Goal: Task Accomplishment & Management: Use online tool/utility

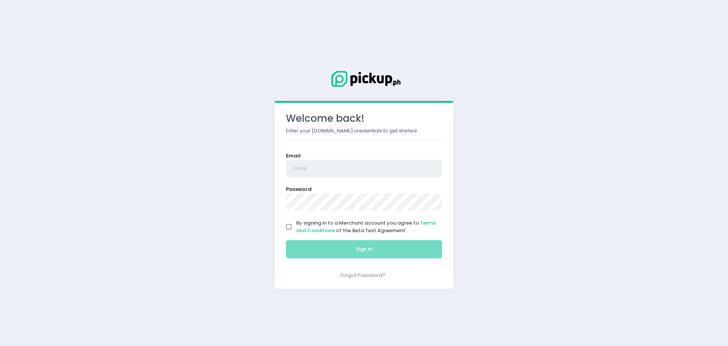
type input "[EMAIL_ADDRESS][DOMAIN_NAME]"
click at [290, 223] on input "By signing in to a Merchant account you agree to Terms and Conditions of the Be…" at bounding box center [289, 226] width 14 height 14
checkbox input "true"
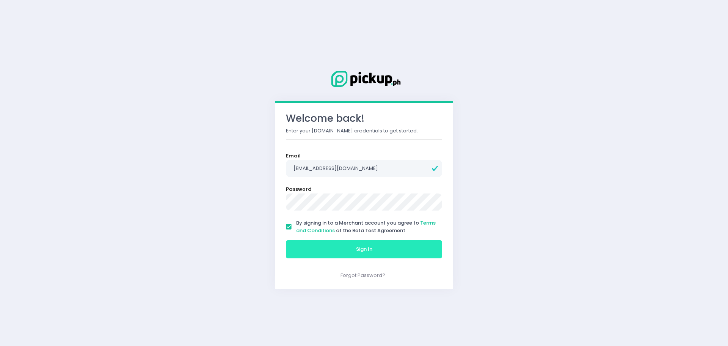
click at [316, 245] on button "Sign In" at bounding box center [364, 249] width 156 height 18
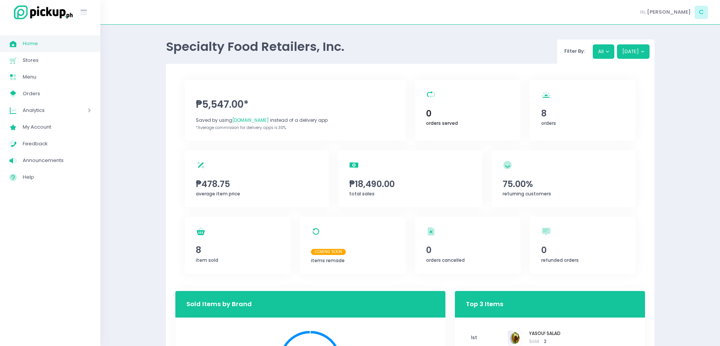
click at [471, 110] on span "0" at bounding box center [467, 113] width 83 height 13
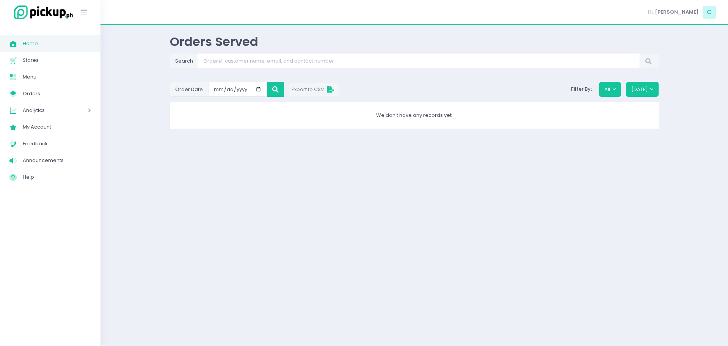
click at [279, 63] on input "Search" at bounding box center [419, 61] width 442 height 14
paste input "Y9A9RN_1"
type input "Y9A9RN_1"
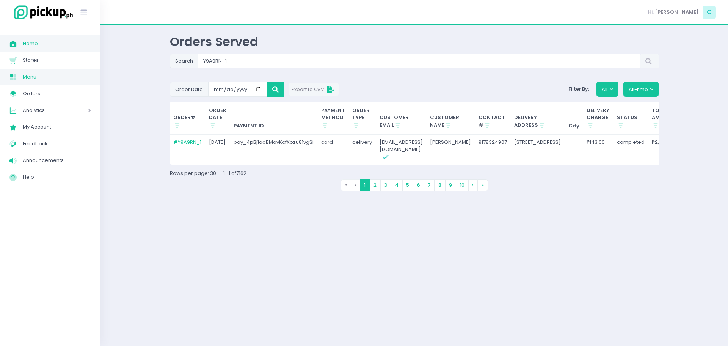
drag, startPoint x: 235, startPoint y: 58, endPoint x: 58, endPoint y: 69, distance: 177.3
click at [58, 69] on div "Stockholm-icons / Text / Menu Created with Sketch. Home Created with Sketch. Ho…" at bounding box center [364, 173] width 728 height 346
click at [635, 90] on button "All-time" at bounding box center [641, 89] width 36 height 14
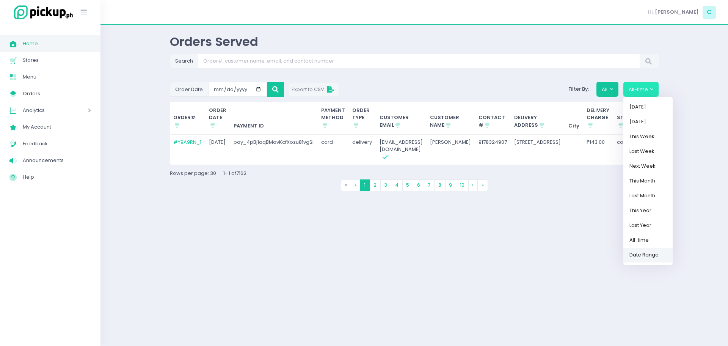
click at [643, 261] on link "Date Range" at bounding box center [647, 254] width 49 height 15
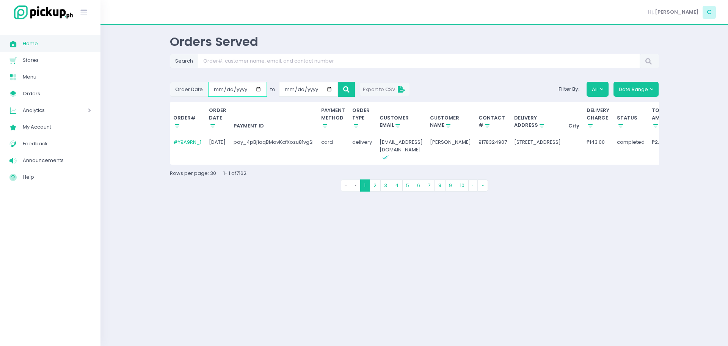
click at [257, 90] on input "[DATE]" at bounding box center [237, 89] width 59 height 14
type input "[DATE]"
click at [328, 90] on input "[DATE]" at bounding box center [308, 89] width 59 height 14
type input "[DATE]"
click at [343, 92] on button at bounding box center [346, 89] width 17 height 14
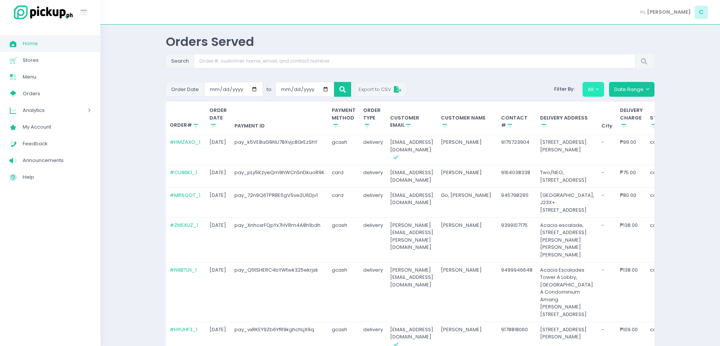
drag, startPoint x: 581, startPoint y: 85, endPoint x: 591, endPoint y: 90, distance: 10.9
click at [591, 90] on div "Filter By: All" at bounding box center [578, 89] width 53 height 14
click at [591, 90] on button "All" at bounding box center [594, 89] width 22 height 14
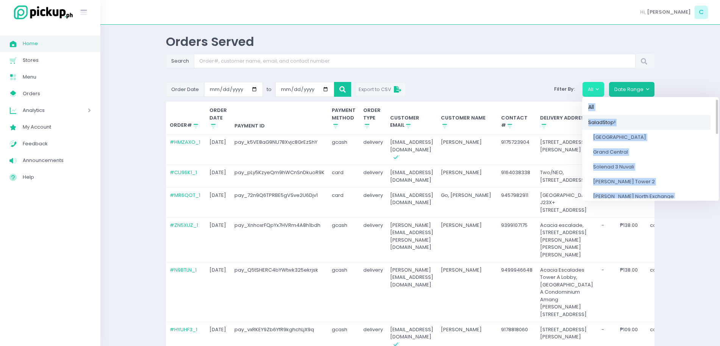
click at [675, 121] on link "SaladStop!" at bounding box center [646, 122] width 128 height 15
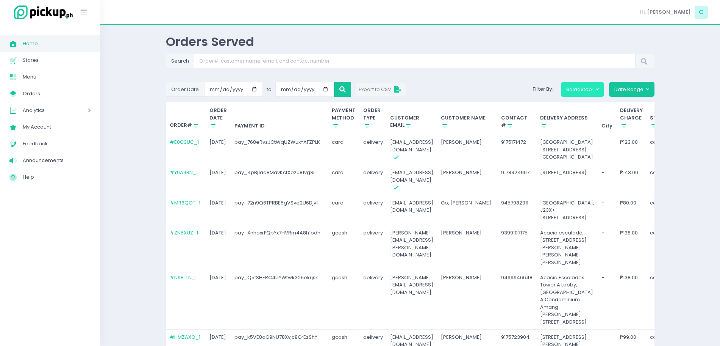
click at [583, 91] on button "SaladStop!" at bounding box center [583, 89] width 44 height 14
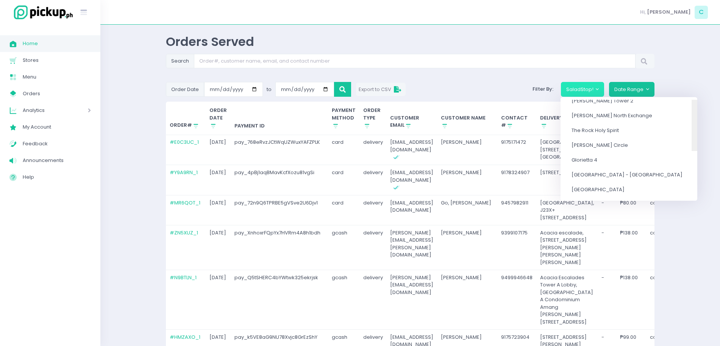
scroll to position [183, 0]
drag, startPoint x: 669, startPoint y: 107, endPoint x: 663, endPoint y: 188, distance: 80.9
click at [663, 188] on div "All SaladStop! [GEOGRAPHIC_DATA] [GEOGRAPHIC_DATA] [GEOGRAPHIC_DATA][PERSON_NAM…" at bounding box center [629, 149] width 137 height 99
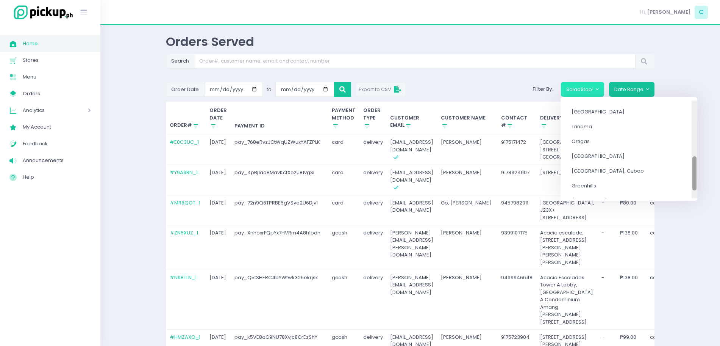
scroll to position [155, 0]
drag, startPoint x: 669, startPoint y: 181, endPoint x: 671, endPoint y: 171, distance: 10.1
click at [693, 171] on div at bounding box center [695, 171] width 4 height 34
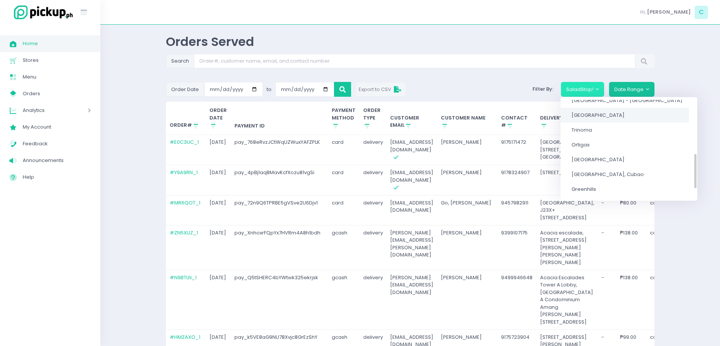
click at [596, 112] on span "[GEOGRAPHIC_DATA]" at bounding box center [598, 114] width 53 height 7
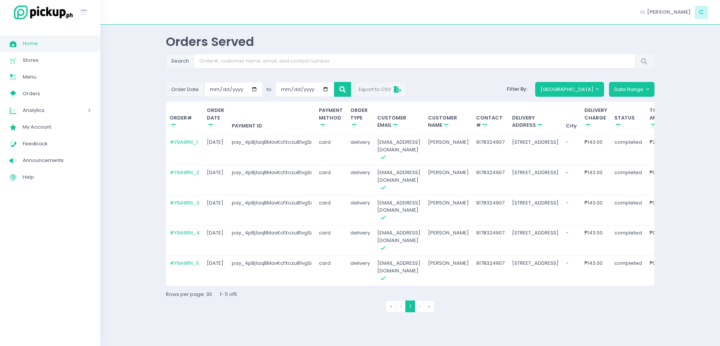
scroll to position [32, 0]
drag, startPoint x: 229, startPoint y: 163, endPoint x: 310, endPoint y: 165, distance: 80.4
click at [310, 165] on td "pay_4pBj1aqBMavKcfXozu81vgSi" at bounding box center [272, 180] width 88 height 30
copy td "pay_4pBj1aqBMavKcfXozu81vgSi"
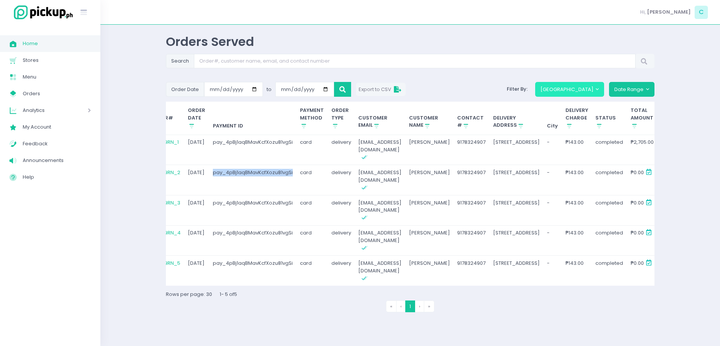
click at [567, 82] on button "[GEOGRAPHIC_DATA]" at bounding box center [569, 89] width 69 height 14
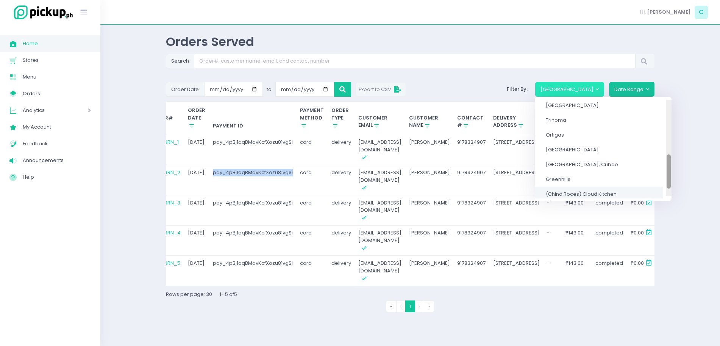
scroll to position [170, 0]
drag, startPoint x: 661, startPoint y: 96, endPoint x: 645, endPoint y: 155, distance: 61.9
click at [645, 155] on div "All SaladStop! [GEOGRAPHIC_DATA] [GEOGRAPHIC_DATA] [GEOGRAPHIC_DATA][PERSON_NAM…" at bounding box center [603, 149] width 137 height 99
click at [592, 166] on link "Greenhills" at bounding box center [599, 173] width 128 height 15
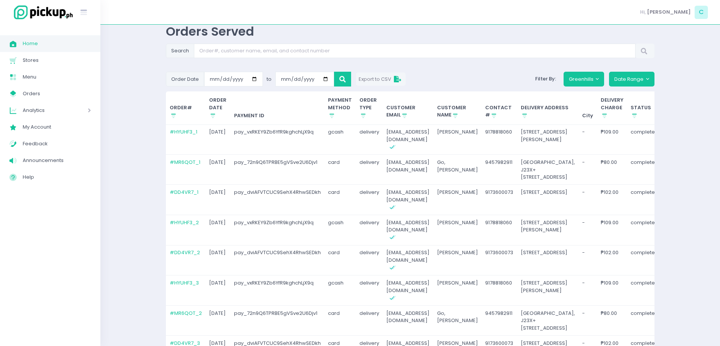
scroll to position [32, 0]
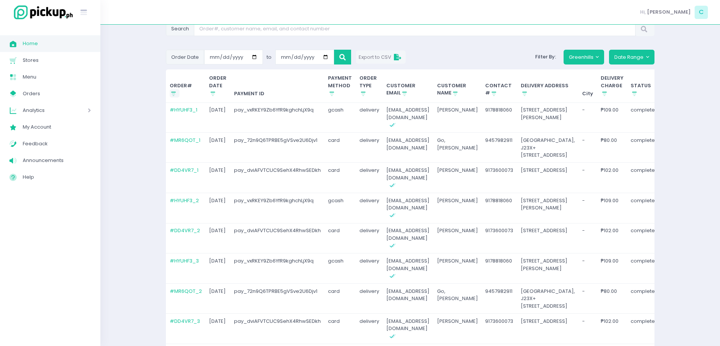
click at [177, 96] on icon "Stockholm-icons / Shopping / Sort1 Created with Sketch." at bounding box center [173, 93] width 7 height 7
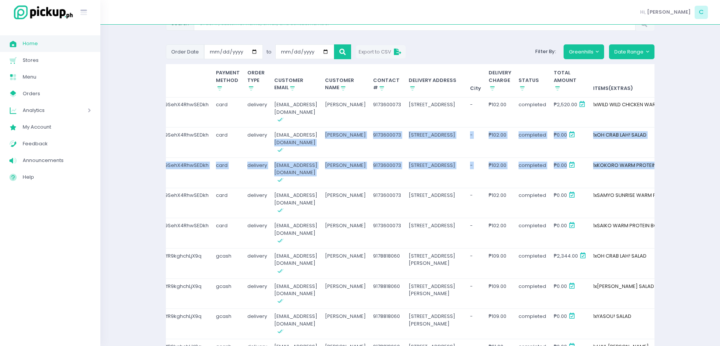
scroll to position [0, 201]
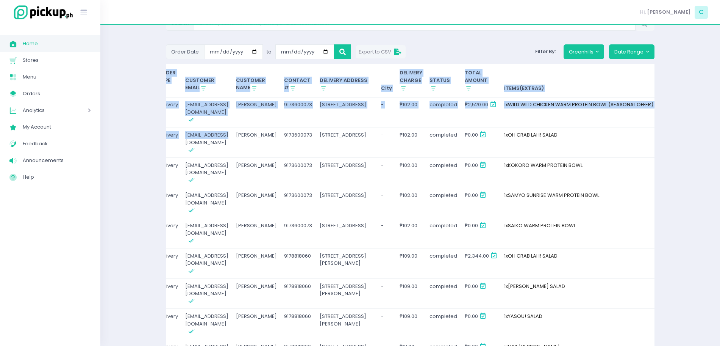
drag, startPoint x: 425, startPoint y: 150, endPoint x: 712, endPoint y: 192, distance: 289.5
click at [712, 192] on div "Orders Served Search Order Date 2025-09-01 to 2025-09-05 Export to CSV Filter B…" at bounding box center [410, 259] width 620 height 524
click at [569, 146] on div "1 x OH CRAB LAH! SALAD" at bounding box center [590, 138] width 172 height 15
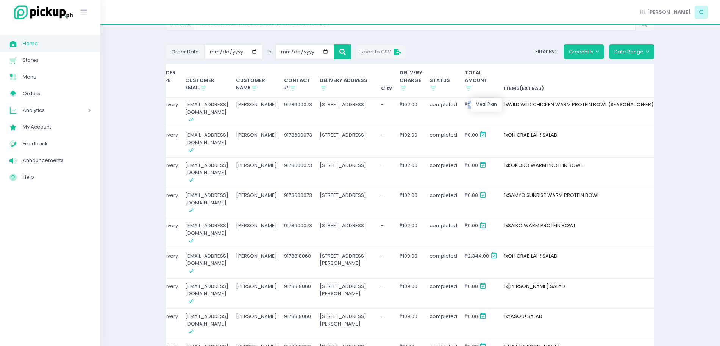
drag, startPoint x: 442, startPoint y: 106, endPoint x: 462, endPoint y: 106, distance: 20.1
click at [465, 106] on span "₱2,520.00" at bounding box center [480, 104] width 31 height 7
copy span "2,520.00"
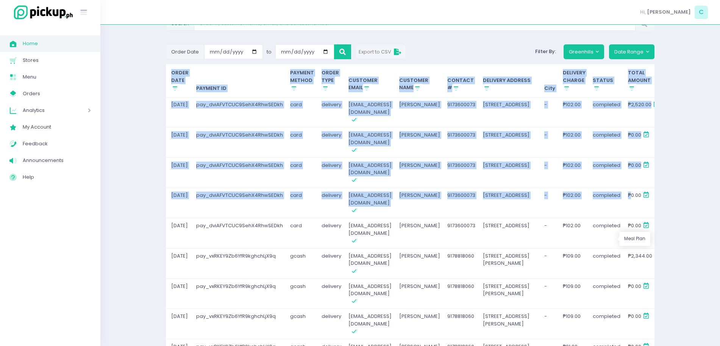
scroll to position [0, 0]
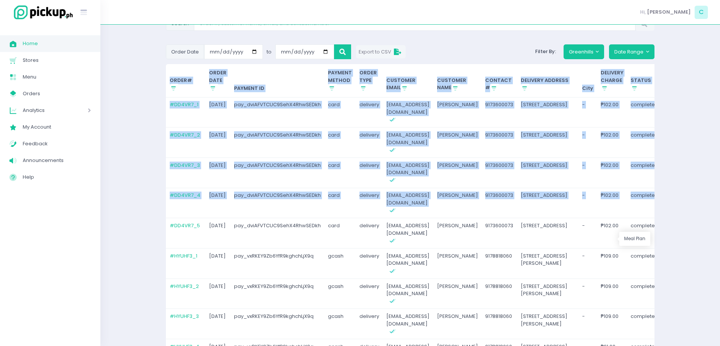
drag, startPoint x: 441, startPoint y: 235, endPoint x: 144, endPoint y: 256, distance: 297.5
click at [144, 256] on div "Orders Served Search Order Date 2025-09-01 to 2025-09-05 Export to CSV Filter B…" at bounding box center [410, 259] width 620 height 524
click at [306, 127] on td "pay_dviAFVTCUC9SehX4RhwSEDkh" at bounding box center [277, 112] width 94 height 30
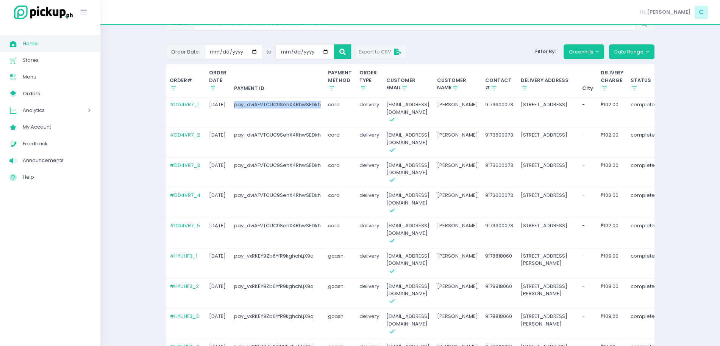
drag, startPoint x: 231, startPoint y: 104, endPoint x: 319, endPoint y: 110, distance: 88.1
click at [319, 110] on td "pay_dviAFVTCUC9SehX4RhwSEDkh" at bounding box center [277, 112] width 94 height 30
copy td "pay_dviAFVTCUC9SehX4RhwSEDkh"
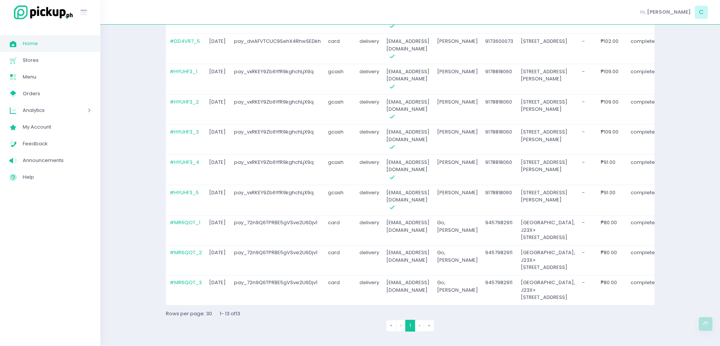
scroll to position [249, 0]
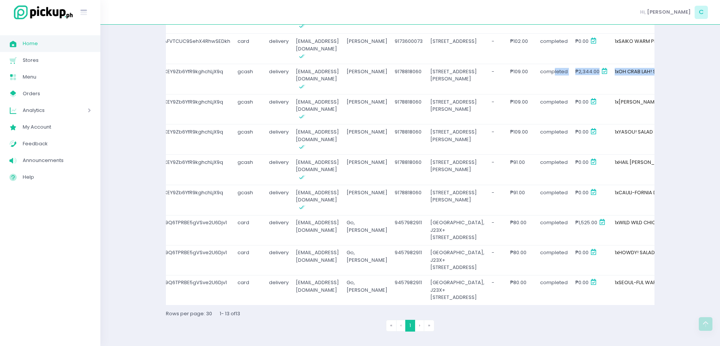
drag, startPoint x: 620, startPoint y: 149, endPoint x: 658, endPoint y: 152, distance: 38.0
click at [658, 152] on div "Orders Served Search Order Date 2025-09-01 to 2025-09-05 Export to CSV Filter B…" at bounding box center [411, 74] width 508 height 524
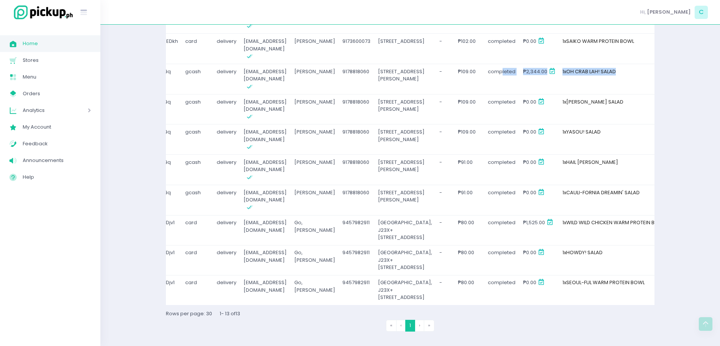
click at [520, 94] on td "₱2,344.00" at bounding box center [539, 79] width 39 height 30
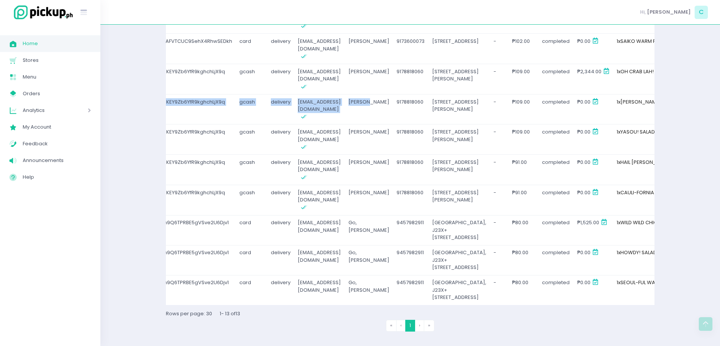
scroll to position [0, 0]
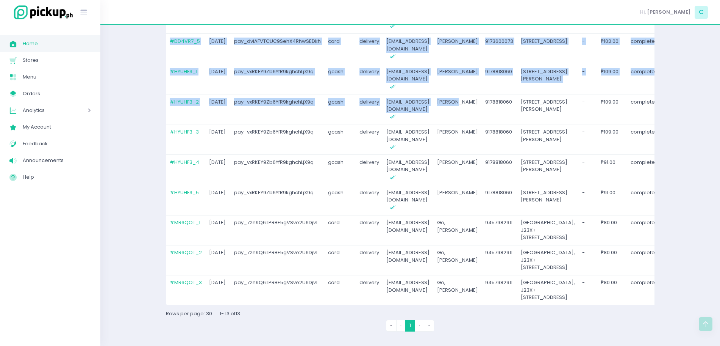
drag, startPoint x: 316, startPoint y: 213, endPoint x: 157, endPoint y: 205, distance: 158.6
click at [157, 205] on div "Orders Served Search Order Date 2025-09-01 to 2025-09-05 Export to CSV Filter B…" at bounding box center [411, 74] width 508 height 524
click at [274, 124] on td "pay_vxRKEY9Zb6YfR9kghchLjX9q" at bounding box center [277, 109] width 94 height 30
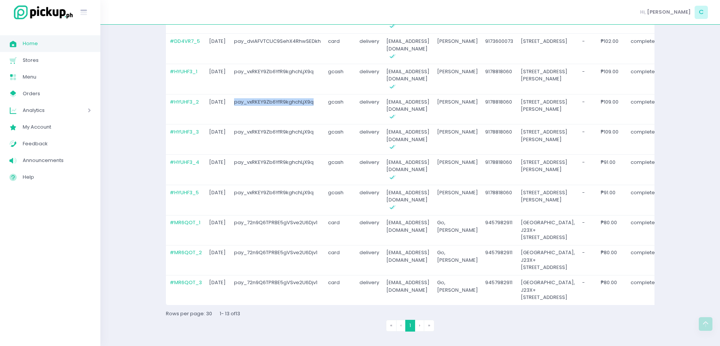
drag, startPoint x: 230, startPoint y: 157, endPoint x: 313, endPoint y: 160, distance: 83.8
click at [313, 124] on td "pay_vxRKEY9Zb6YfR9kghchLjX9q" at bounding box center [277, 109] width 94 height 30
copy td "pay_vxRKEY9Zb6YfR9kghchLjX9q"
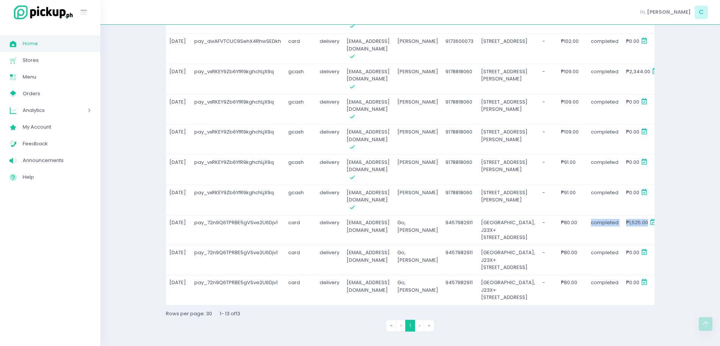
scroll to position [0, 111]
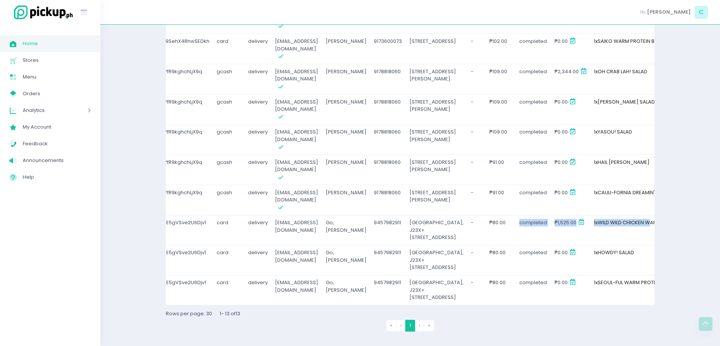
drag, startPoint x: 602, startPoint y: 168, endPoint x: 627, endPoint y: 175, distance: 26.3
click at [627, 215] on tr "# MR6QOT_1 2025-09-01 pay_72n9Q6TPRBE5gVSve2U6Djv1 card delivery josh.go@gmail.…" at bounding box center [412, 230] width 715 height 30
click at [551, 215] on td "₱1,525.00" at bounding box center [570, 230] width 39 height 30
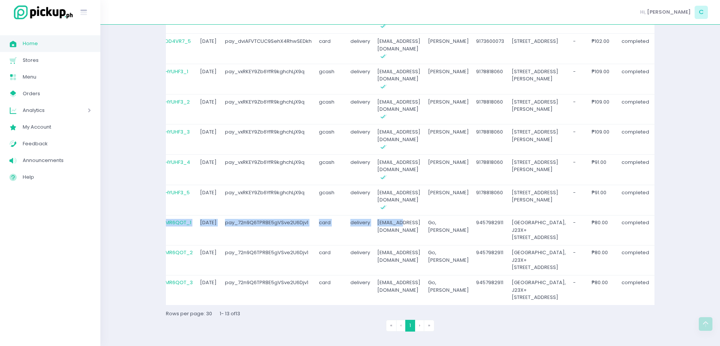
scroll to position [0, 0]
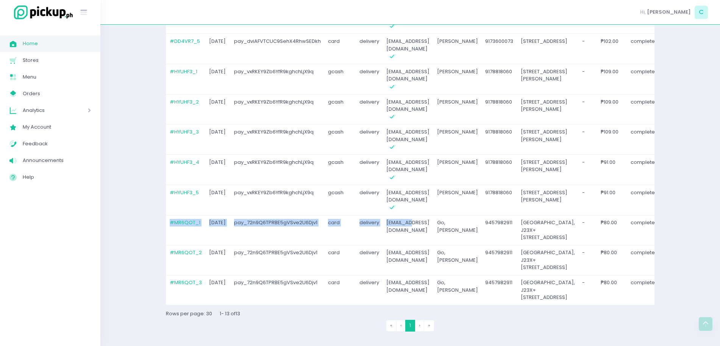
drag, startPoint x: 299, startPoint y: 162, endPoint x: 169, endPoint y: 164, distance: 129.6
click at [169, 215] on tr "# MR6QOT_1 2025-09-01 pay_72n9Q6TPRBE5gVSve2U6Djv1 card delivery josh.go@gmail.…" at bounding box center [523, 230] width 715 height 30
click at [248, 215] on td "pay_72n9Q6TPRBE5gVSve2U6Djv1" at bounding box center [277, 230] width 94 height 30
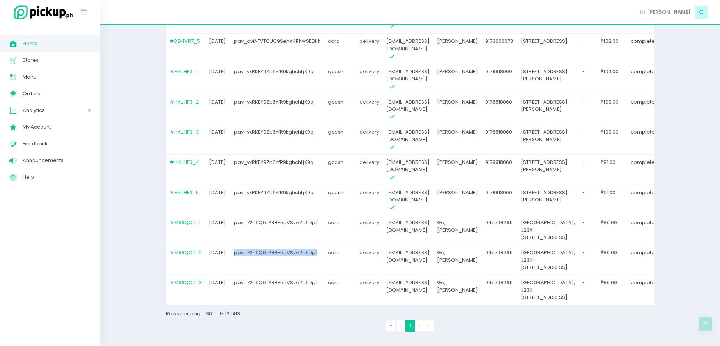
drag, startPoint x: 229, startPoint y: 208, endPoint x: 321, endPoint y: 213, distance: 92.2
click at [321, 245] on td "pay_72n9Q6TPRBE5gVSve2U6Djv1" at bounding box center [277, 260] width 94 height 30
copy td "pay_72n9Q6TPRBE5gVSve2U6Djv1"
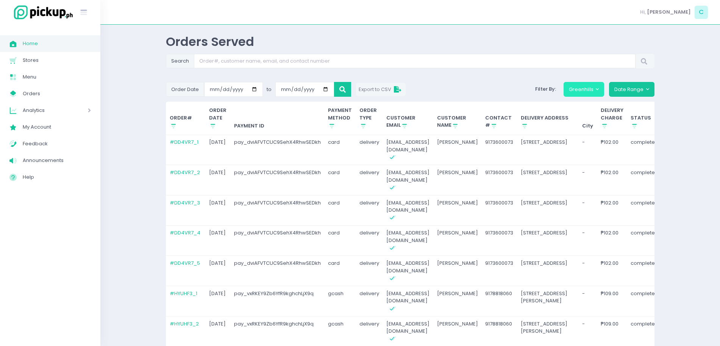
click at [588, 94] on button "Greenhills" at bounding box center [584, 89] width 41 height 14
click at [592, 91] on button "Greenhills" at bounding box center [584, 89] width 41 height 14
click at [638, 96] on button "Date Range" at bounding box center [631, 89] width 45 height 14
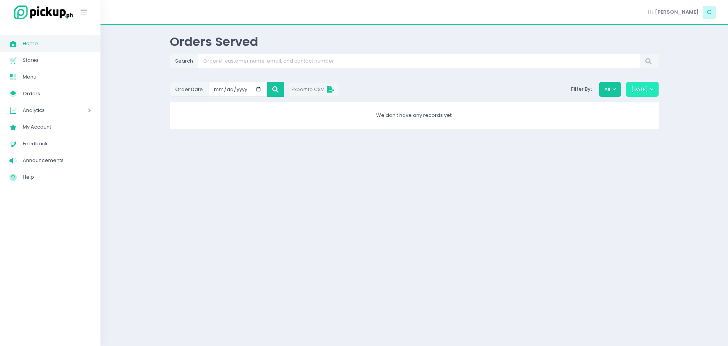
click at [636, 93] on button "[DATE]" at bounding box center [642, 89] width 33 height 14
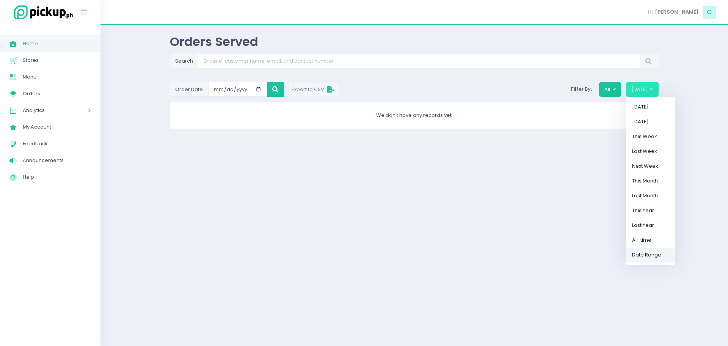
click at [654, 260] on link "Date Range" at bounding box center [650, 254] width 49 height 15
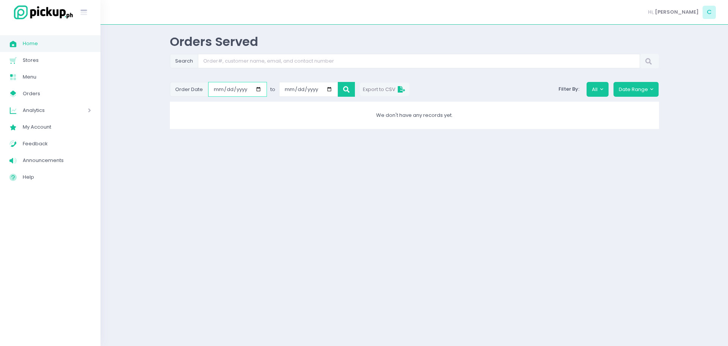
click at [256, 88] on input "[DATE]" at bounding box center [237, 89] width 59 height 14
type input "[DATE]"
click at [331, 89] on input "[DATE]" at bounding box center [308, 89] width 59 height 14
type input "[DATE]"
click at [340, 89] on button at bounding box center [346, 89] width 17 height 14
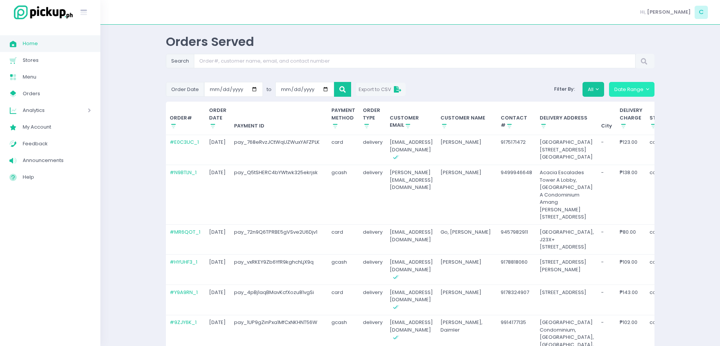
click at [639, 95] on button "Date Range" at bounding box center [631, 89] width 45 height 14
click at [593, 90] on button "All" at bounding box center [594, 89] width 22 height 14
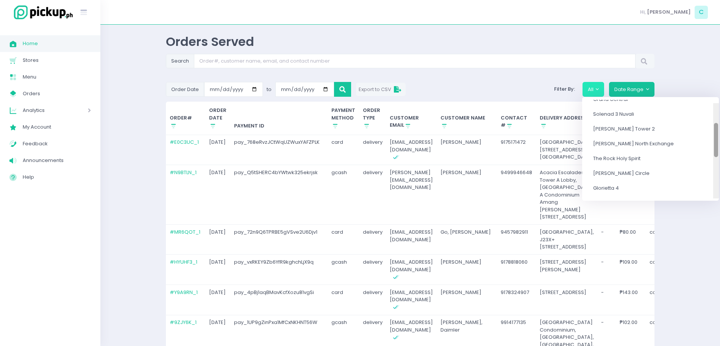
drag, startPoint x: 691, startPoint y: 133, endPoint x: 687, endPoint y: 154, distance: 21.0
click at [687, 154] on div "All SaladStop! [GEOGRAPHIC_DATA] [GEOGRAPHIC_DATA] [GEOGRAPHIC_DATA][PERSON_NAM…" at bounding box center [650, 149] width 137 height 99
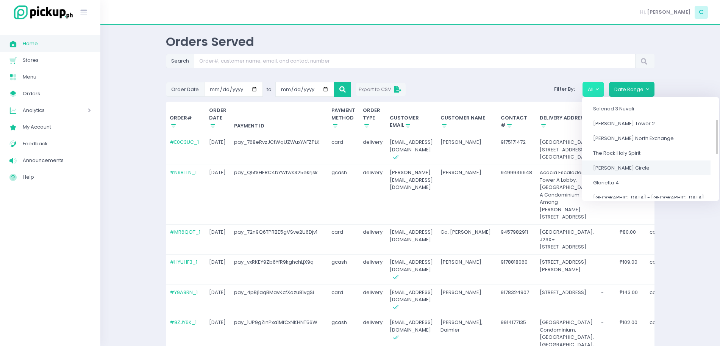
click at [622, 173] on link "[PERSON_NAME] Circle" at bounding box center [646, 167] width 128 height 15
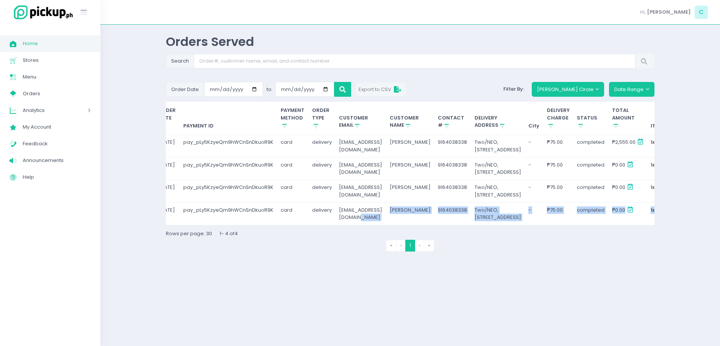
scroll to position [0, 173]
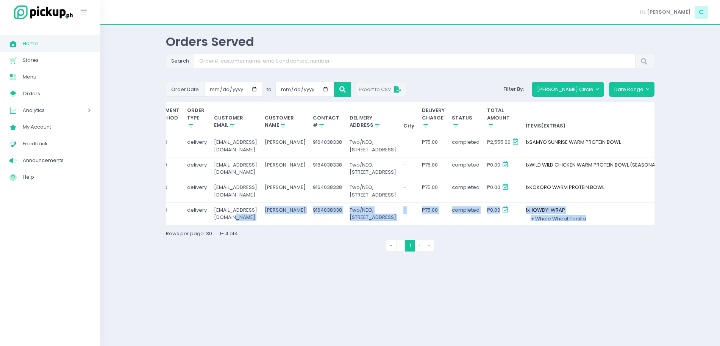
drag, startPoint x: 443, startPoint y: 321, endPoint x: 669, endPoint y: 313, distance: 226.8
click at [669, 313] on div "Orders Served Search Order Date [DATE] to [DATE] Export to CSV Filter By: [PERS…" at bounding box center [410, 185] width 620 height 302
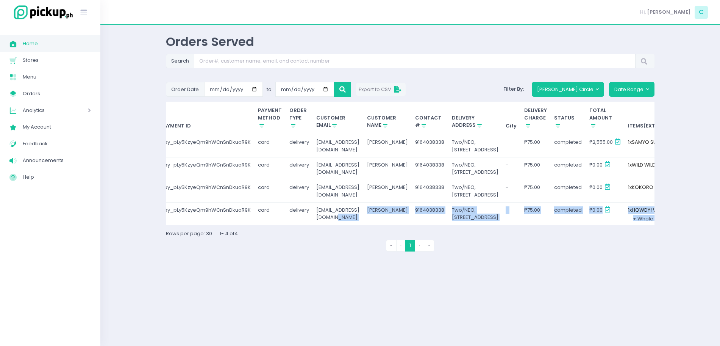
scroll to position [0, 0]
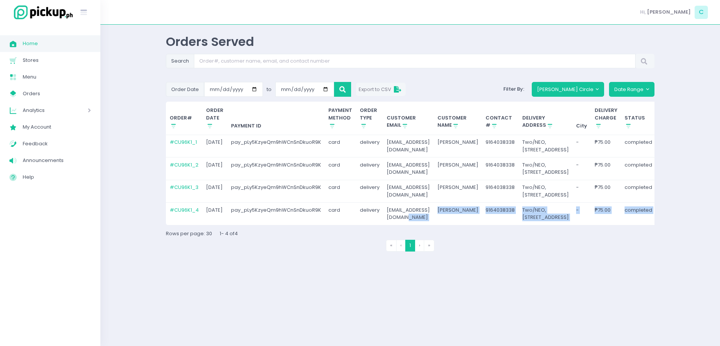
drag, startPoint x: 359, startPoint y: 224, endPoint x: 128, endPoint y: 232, distance: 230.2
click at [128, 232] on div "Orders Served Search Order Date [DATE] to [DATE] Export to CSV Filter By: [PERS…" at bounding box center [410, 185] width 620 height 302
click at [310, 157] on td "pay_pLy5KzyeQm9hWCnSnDkuoR9K" at bounding box center [276, 146] width 98 height 23
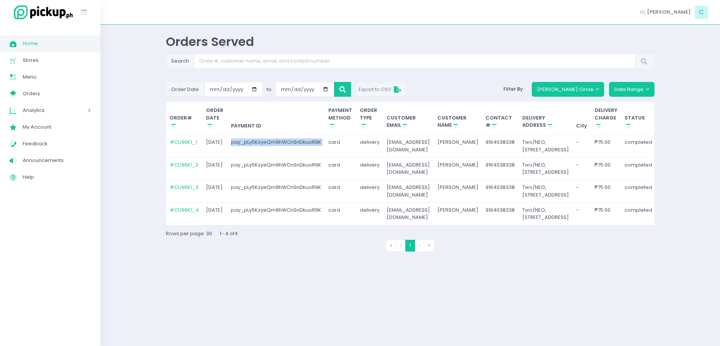
drag, startPoint x: 229, startPoint y: 142, endPoint x: 326, endPoint y: 149, distance: 96.9
click at [326, 149] on tr "# CU96K1_1 [DATE] pay_pLy5KzyeQm9hWCnSnDkuoR9K card delivery [EMAIL_ADDRESS][DO…" at bounding box center [520, 146] width 708 height 23
copy td "pay_pLy5KzyeQm9hWCnSnDkuoR9K"
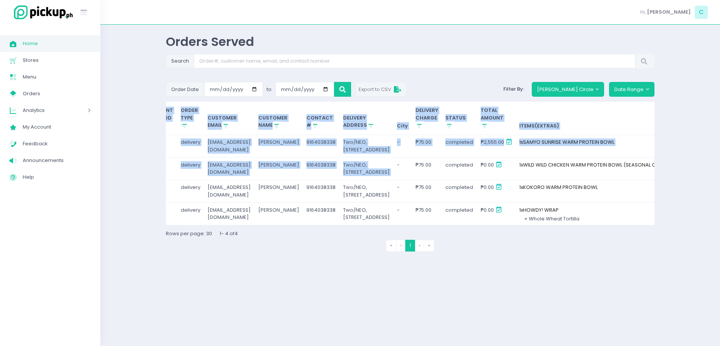
scroll to position [0, 204]
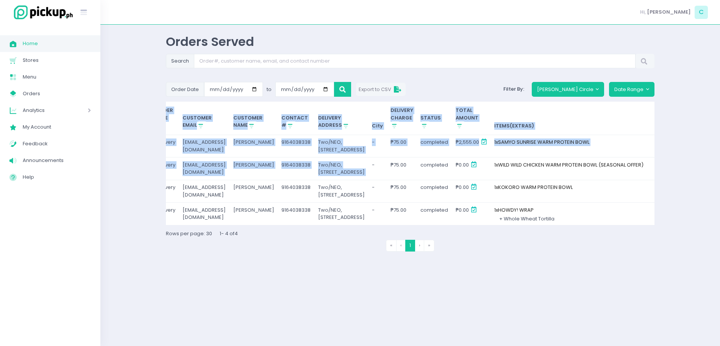
drag, startPoint x: 562, startPoint y: 187, endPoint x: 685, endPoint y: 202, distance: 123.7
click at [685, 202] on div "Orders Served Search Order Date [DATE] to [DATE] Export to CSV Filter By: [PERS…" at bounding box center [410, 185] width 620 height 302
click at [369, 180] on td "-" at bounding box center [378, 168] width 19 height 23
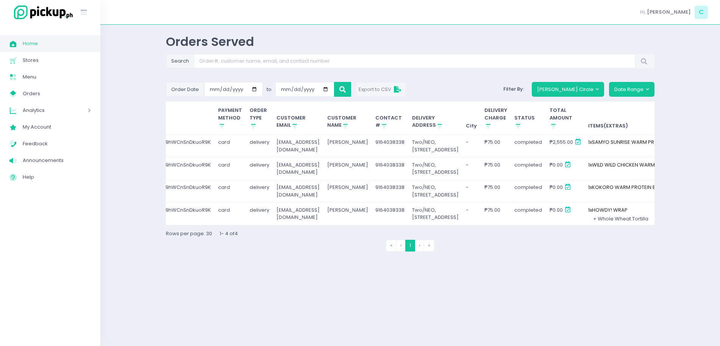
scroll to position [0, 119]
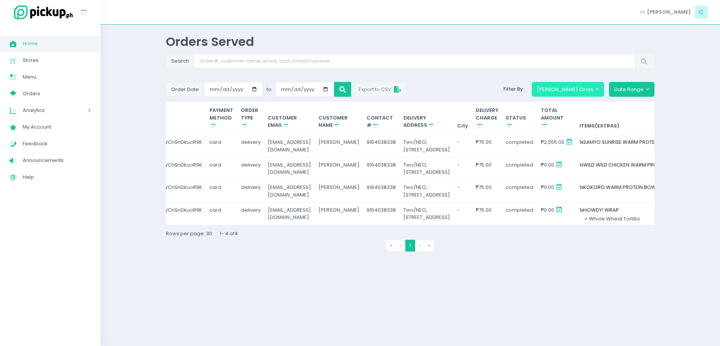
click at [595, 82] on button "[PERSON_NAME] Circle" at bounding box center [568, 89] width 73 height 14
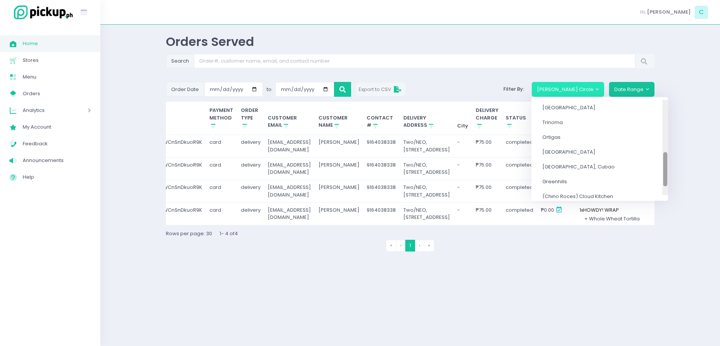
drag, startPoint x: 665, startPoint y: 79, endPoint x: 662, endPoint y: 136, distance: 57.7
click at [663, 136] on div at bounding box center [666, 145] width 6 height 99
click at [596, 147] on span "[GEOGRAPHIC_DATA]" at bounding box center [569, 150] width 53 height 7
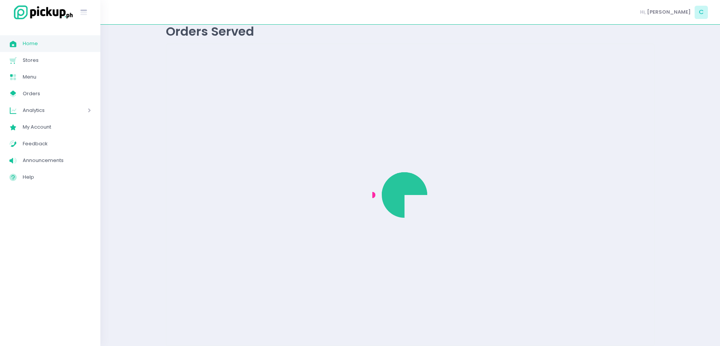
scroll to position [45, 0]
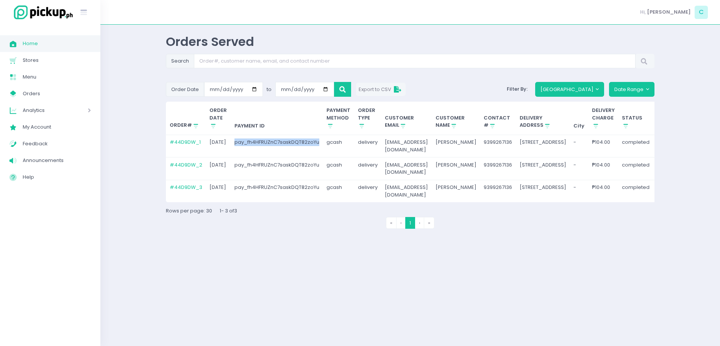
drag, startPoint x: 233, startPoint y: 96, endPoint x: 316, endPoint y: 99, distance: 83.8
click at [316, 135] on td "pay_fh4HFRUZnC7saskDQT82zoYu" at bounding box center [277, 146] width 92 height 23
copy td "pay_fh4HFRUZnC7saskDQT82zoYu"
click at [588, 82] on button "[GEOGRAPHIC_DATA]" at bounding box center [569, 89] width 69 height 14
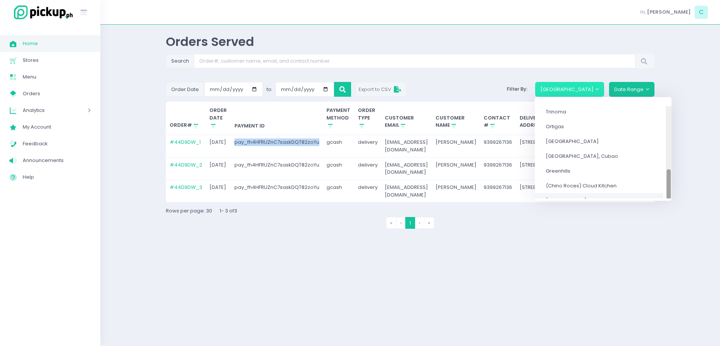
scroll to position [183, 0]
drag, startPoint x: 644, startPoint y: 81, endPoint x: 636, endPoint y: 150, distance: 69.1
click at [636, 150] on div "All SaladStop! [GEOGRAPHIC_DATA] [GEOGRAPHIC_DATA] [GEOGRAPHIC_DATA][PERSON_NAM…" at bounding box center [603, 149] width 137 height 99
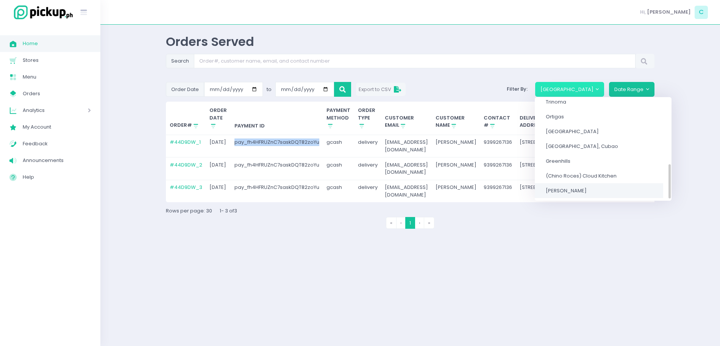
click at [574, 183] on link "[PERSON_NAME]" at bounding box center [599, 190] width 128 height 15
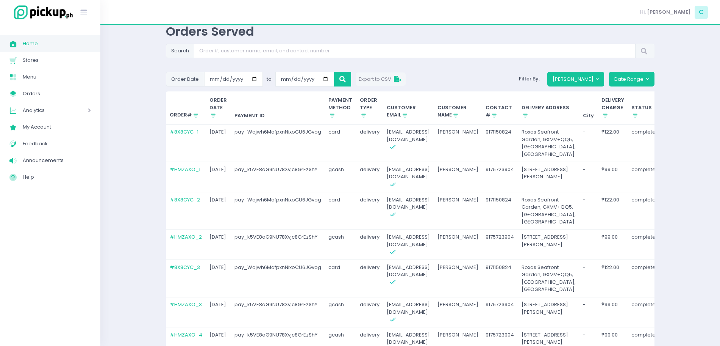
scroll to position [45, 0]
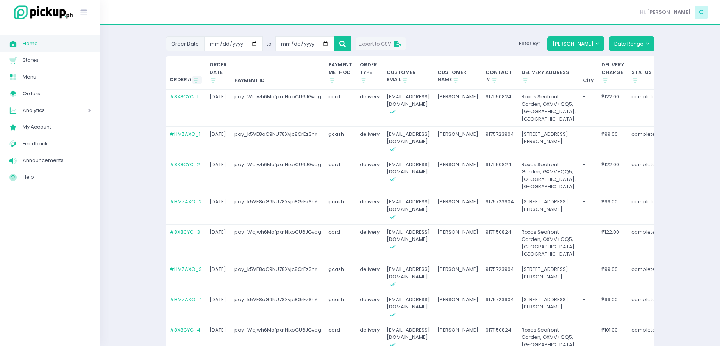
click at [193, 81] on icon "Stockholm-icons / Shopping / Sort1 Created with Sketch." at bounding box center [196, 80] width 7 height 7
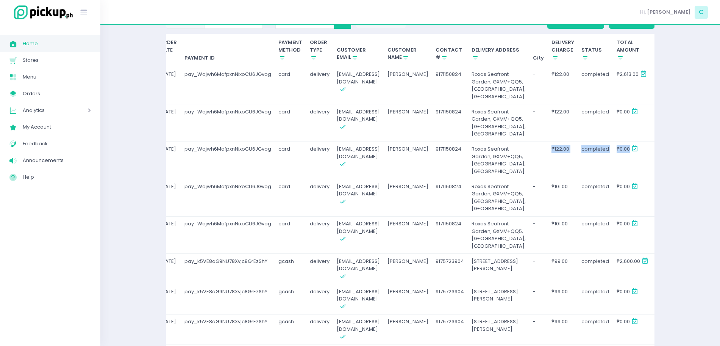
scroll to position [0, 120]
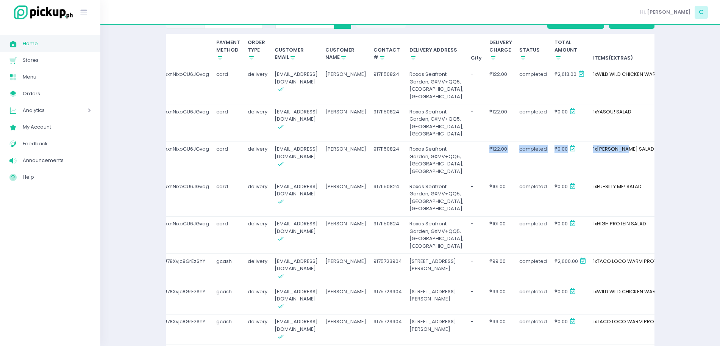
drag, startPoint x: 573, startPoint y: 227, endPoint x: 656, endPoint y: 237, distance: 83.6
click at [656, 237] on div "Orders Served Search Order Date [DATE] to [DATE] Export to CSV Filter By: [PERS…" at bounding box center [411, 201] width 508 height 470
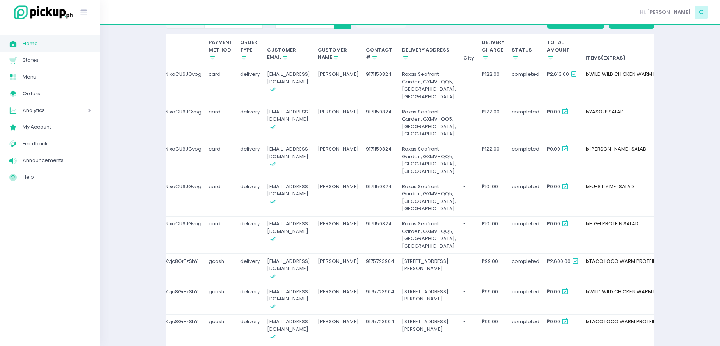
click at [389, 179] on td "9171150824" at bounding box center [381, 160] width 36 height 38
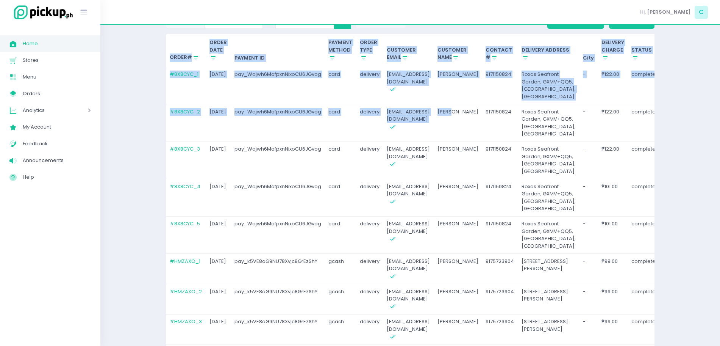
drag, startPoint x: 337, startPoint y: 196, endPoint x: 144, endPoint y: 180, distance: 193.9
click at [144, 180] on div "Orders Served Search Order Date [DATE] to [DATE] Export to CSV Filter By: [PERS…" at bounding box center [410, 201] width 620 height 470
click at [297, 142] on td "pay_Wojwh6MafpxnNixoCU6JGvog" at bounding box center [278, 123] width 94 height 38
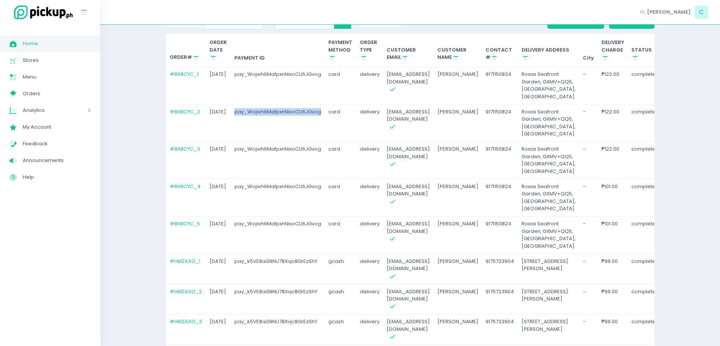
drag, startPoint x: 233, startPoint y: 142, endPoint x: 321, endPoint y: 149, distance: 88.6
click at [321, 142] on td "pay_Wojwh6MafpxnNixoCU6JGvog" at bounding box center [278, 123] width 94 height 38
copy td "pay_Wojwh6MafpxnNixoCU6JGvog"
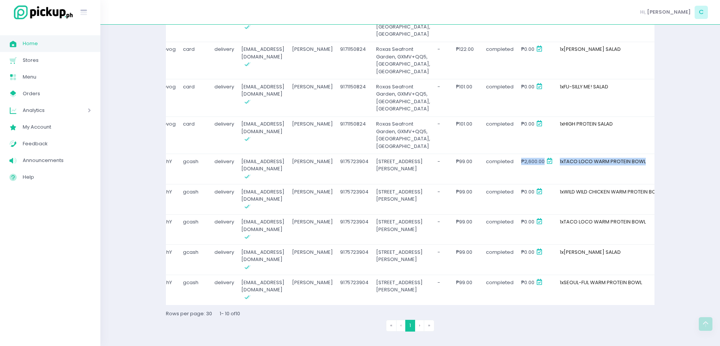
scroll to position [0, 206]
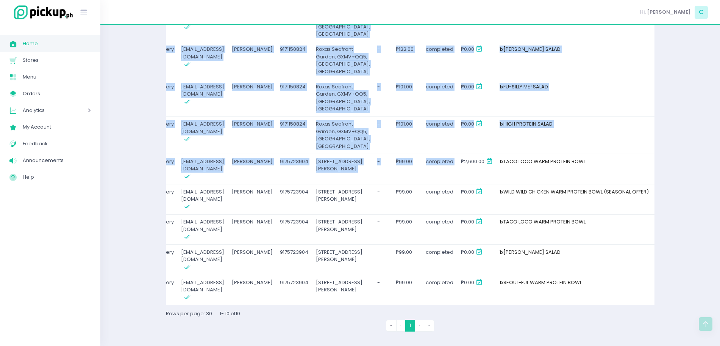
drag, startPoint x: 635, startPoint y: 111, endPoint x: 674, endPoint y: 116, distance: 39.4
click at [674, 116] on div "Orders Served Search Order Date [DATE] to [DATE] Export to CSV Filter By: [PERS…" at bounding box center [410, 102] width 620 height 470
click at [257, 184] on td "[PERSON_NAME]" at bounding box center [252, 199] width 49 height 30
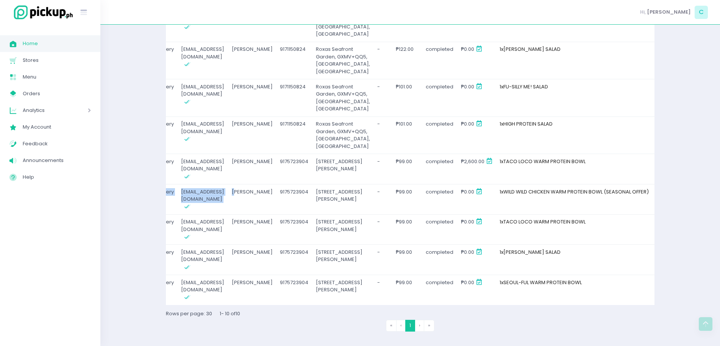
scroll to position [0, 0]
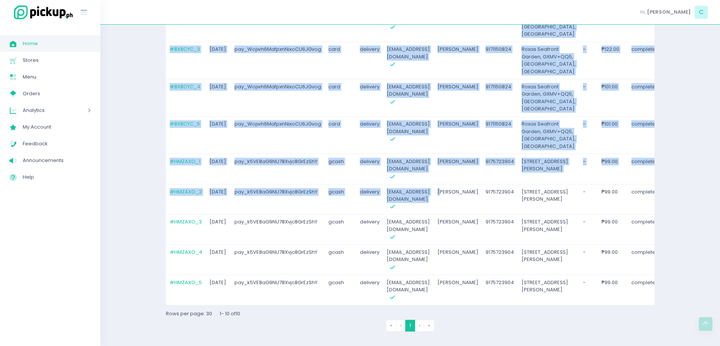
drag, startPoint x: 253, startPoint y: 157, endPoint x: 126, endPoint y: 166, distance: 127.7
click at [126, 166] on div "Orders Served Search Order Date [DATE] to [DATE] Export to CSV Filter By: [PERS…" at bounding box center [410, 102] width 620 height 470
click at [265, 154] on td "pay_k5VE8aG9NU78Xvjc8GrEzShY" at bounding box center [278, 169] width 94 height 30
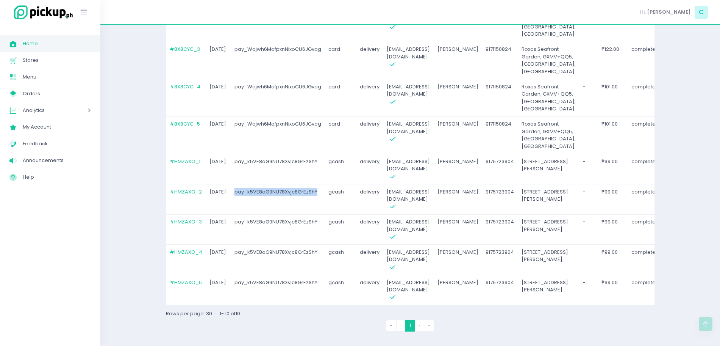
drag, startPoint x: 231, startPoint y: 130, endPoint x: 321, endPoint y: 130, distance: 90.2
click at [321, 184] on td "pay_k5VE8aG9NU78Xvjc8GrEzShY" at bounding box center [278, 199] width 94 height 30
copy td "pay_k5VE8aG9NU78Xvjc8GrEzShY"
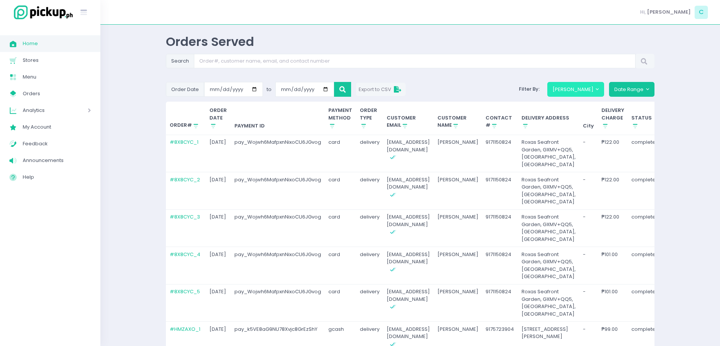
click at [590, 91] on button "[PERSON_NAME]" at bounding box center [576, 89] width 57 height 14
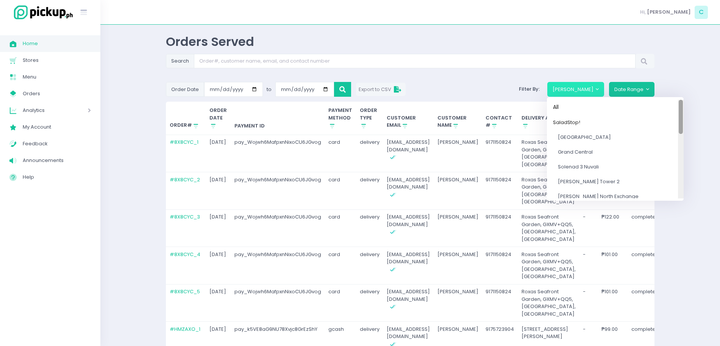
drag, startPoint x: 677, startPoint y: 118, endPoint x: 675, endPoint y: 114, distance: 4.6
click at [679, 114] on div at bounding box center [681, 117] width 4 height 34
click at [607, 135] on span "[GEOGRAPHIC_DATA]" at bounding box center [584, 136] width 53 height 7
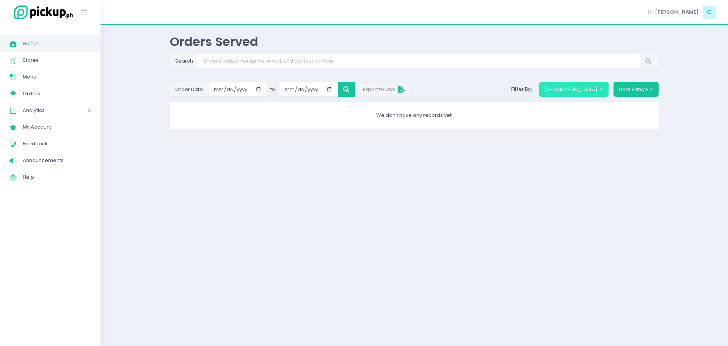
click at [592, 90] on button "[GEOGRAPHIC_DATA]" at bounding box center [573, 89] width 69 height 14
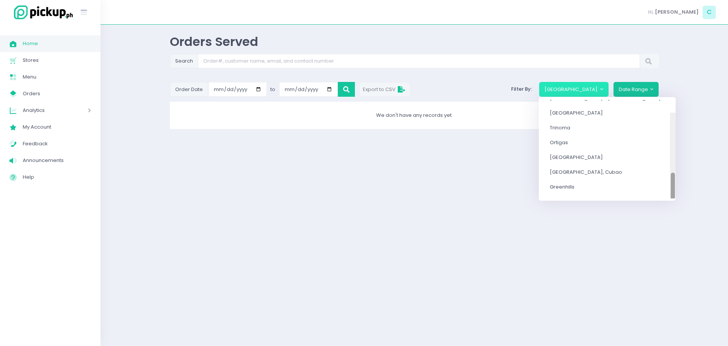
drag, startPoint x: 661, startPoint y: 119, endPoint x: 659, endPoint y: 174, distance: 55.0
click at [670, 174] on div at bounding box center [673, 162] width 6 height 99
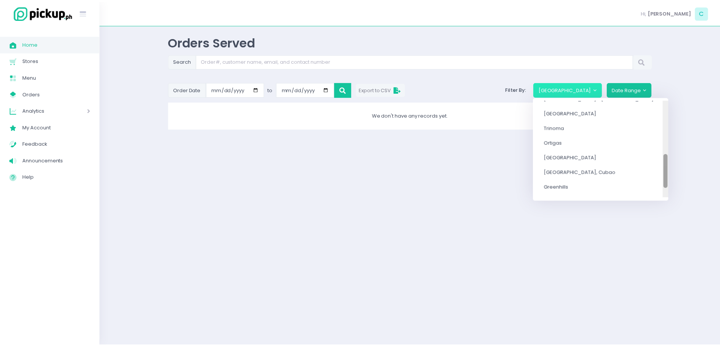
scroll to position [156, 0]
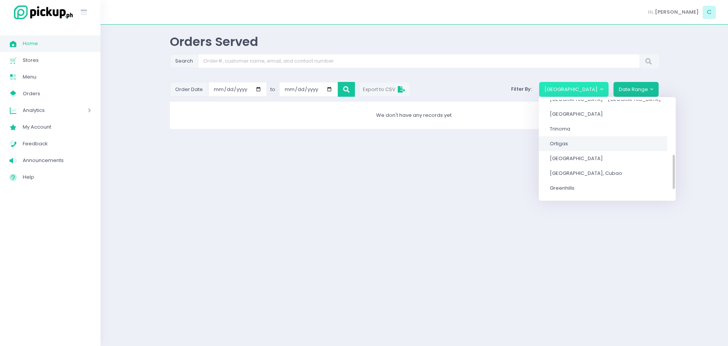
click at [568, 140] on span "Ortigas" at bounding box center [559, 143] width 18 height 7
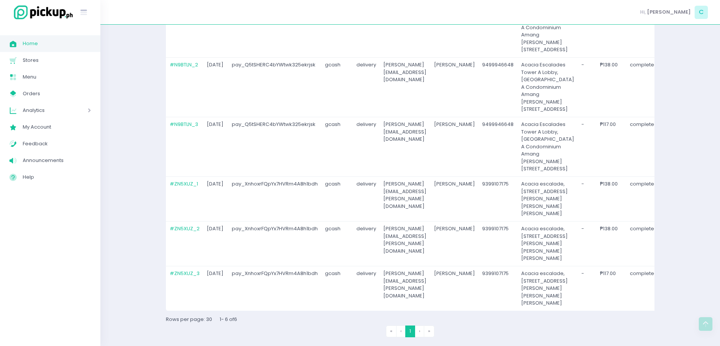
scroll to position [0, 0]
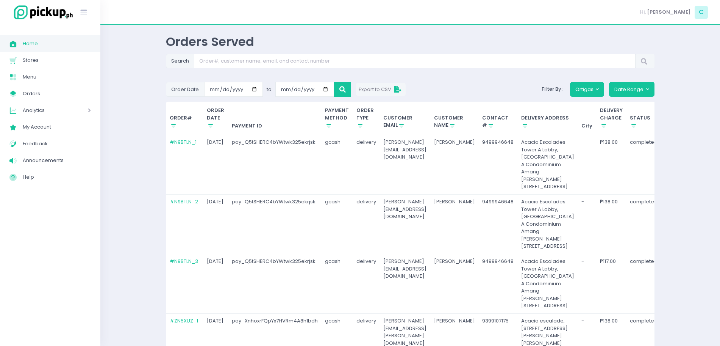
drag, startPoint x: 323, startPoint y: 289, endPoint x: 56, endPoint y: 327, distance: 269.9
click at [56, 327] on div "Stockholm-icons / Text / Menu Created with Sketch. Home Created with Sketch. Ho…" at bounding box center [360, 244] width 720 height 488
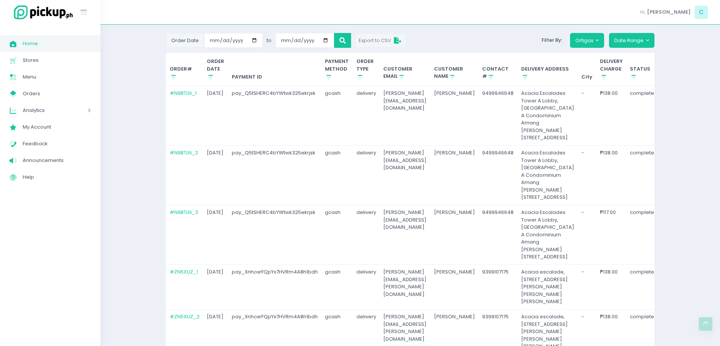
scroll to position [45, 0]
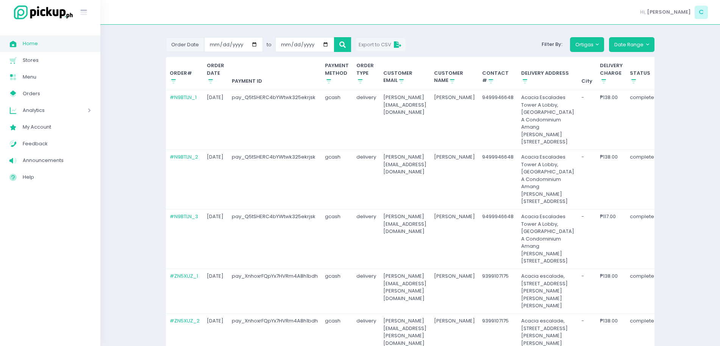
click at [395, 149] on td "[PERSON_NAME][EMAIL_ADDRESS][DOMAIN_NAME]" at bounding box center [405, 119] width 51 height 59
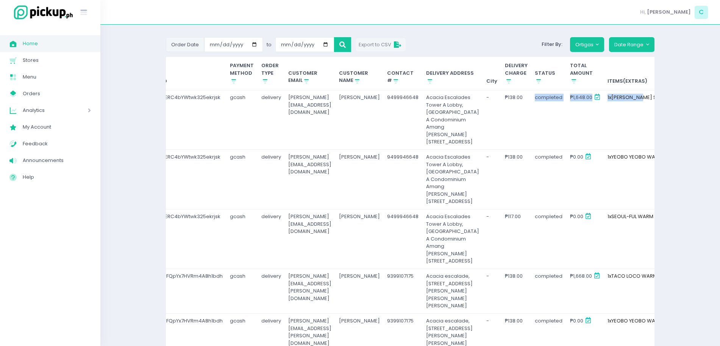
scroll to position [0, 164]
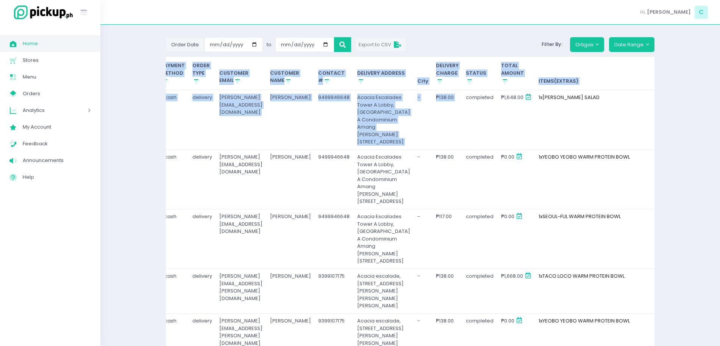
drag, startPoint x: 628, startPoint y: 164, endPoint x: 664, endPoint y: 171, distance: 36.6
click at [664, 171] on div "Orders Served Search Order Date [DATE] to [DATE] Export to CSV Filter By: Ortig…" at bounding box center [411, 211] width 508 height 445
click at [442, 209] on td "₱138.00" at bounding box center [447, 178] width 30 height 59
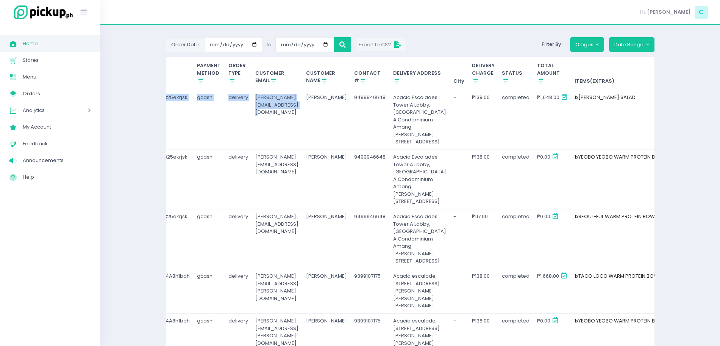
scroll to position [0, 0]
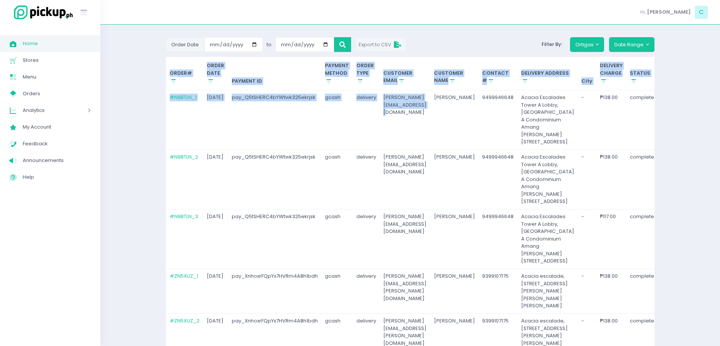
drag, startPoint x: 296, startPoint y: 161, endPoint x: 160, endPoint y: 172, distance: 135.7
click at [160, 172] on div "Orders Served Search Order Date [DATE] to [DATE] Export to CSV Filter By: Ortig…" at bounding box center [411, 211] width 508 height 445
click at [293, 124] on td "pay_Q5tSHERC4bYWtwk325ekrjsk" at bounding box center [275, 119] width 94 height 59
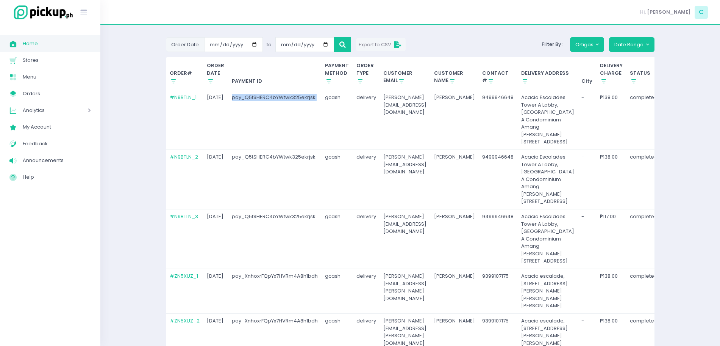
drag, startPoint x: 227, startPoint y: 97, endPoint x: 321, endPoint y: 112, distance: 94.3
click at [321, 112] on tr "# N9BTLN_1 [DATE] pay_Q5tSHERC4bYWtwk325ekrjsk gcash delivery [PERSON_NAME][EMA…" at bounding box center [493, 119] width 654 height 59
copy td "pay_Q5tSHERC4bYWtwk325ekrjsk"
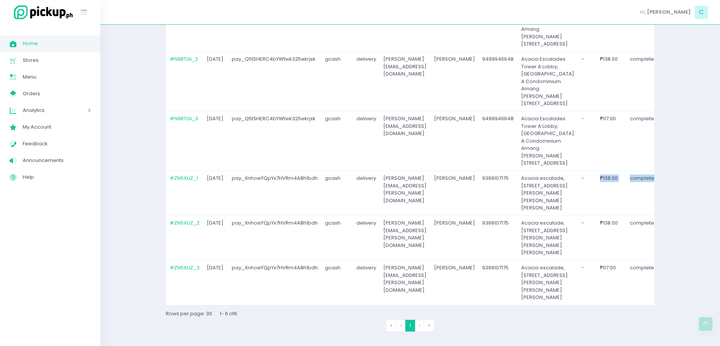
scroll to position [0, 164]
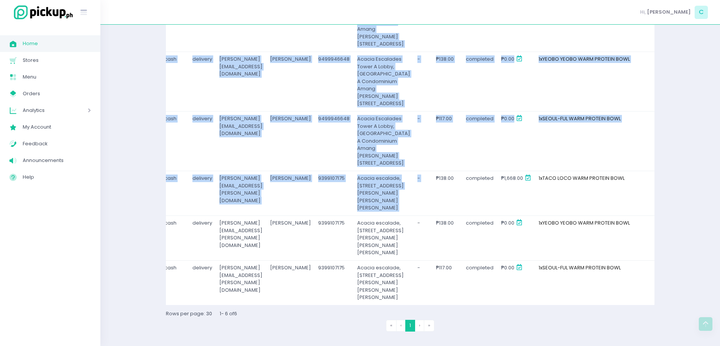
drag, startPoint x: 598, startPoint y: 229, endPoint x: 682, endPoint y: 235, distance: 84.4
click at [682, 235] on div "Orders Served Search Order Date [DATE] to [DATE] Export to CSV Filter By: Ortig…" at bounding box center [410, 114] width 620 height 445
click at [490, 215] on td "completed" at bounding box center [480, 193] width 35 height 45
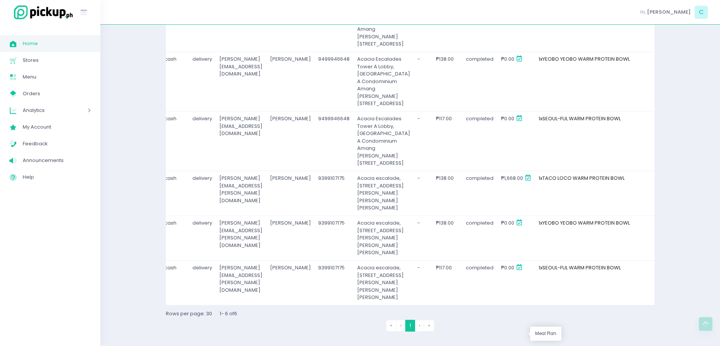
click at [507, 182] on span "₱1,668.00" at bounding box center [516, 177] width 30 height 7
copy span "1,668.00"
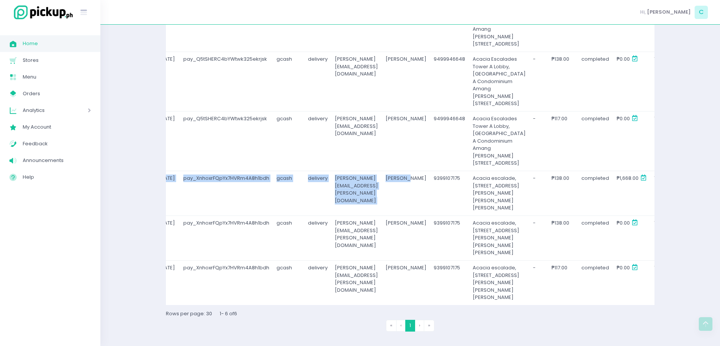
scroll to position [0, 0]
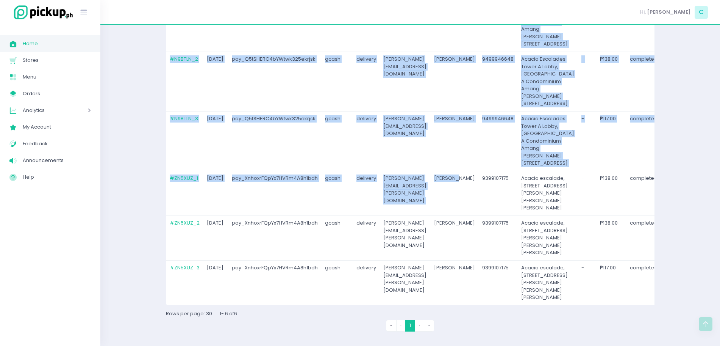
drag, startPoint x: 300, startPoint y: 231, endPoint x: 161, endPoint y: 246, distance: 139.9
click at [161, 246] on div "Orders Served Search Order Date [DATE] to [DATE] Export to CSV Filter By: Ortig…" at bounding box center [411, 114] width 508 height 445
click at [421, 215] on td "[PERSON_NAME][EMAIL_ADDRESS][PERSON_NAME][DOMAIN_NAME]" at bounding box center [405, 193] width 51 height 45
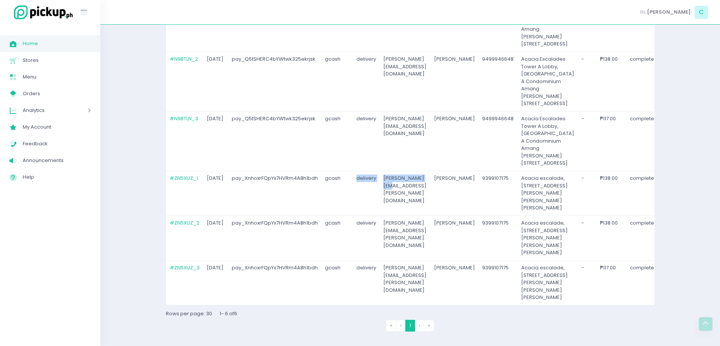
drag, startPoint x: 421, startPoint y: 262, endPoint x: 344, endPoint y: 283, distance: 80.1
click at [344, 215] on tr "# ZN5XUZ_1 [DATE] pay_XnhoxrFQpYx7HVRm4A8h1bdh gcash delivery [PERSON_NAME][EMA…" at bounding box center [493, 193] width 654 height 45
drag, startPoint x: 230, startPoint y: 212, endPoint x: 318, endPoint y: 213, distance: 87.9
click at [318, 213] on td "pay_XnhoxrFQpYx7HVRm4A8h1bdh" at bounding box center [275, 193] width 94 height 45
copy td "pay_XnhoxrFQpYx7HVRm4A8h1bdh"
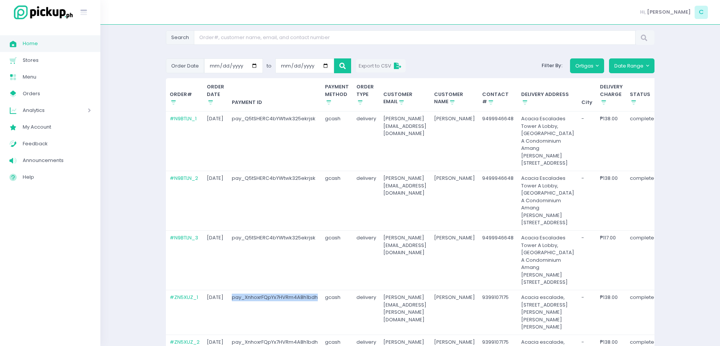
scroll to position [17, 0]
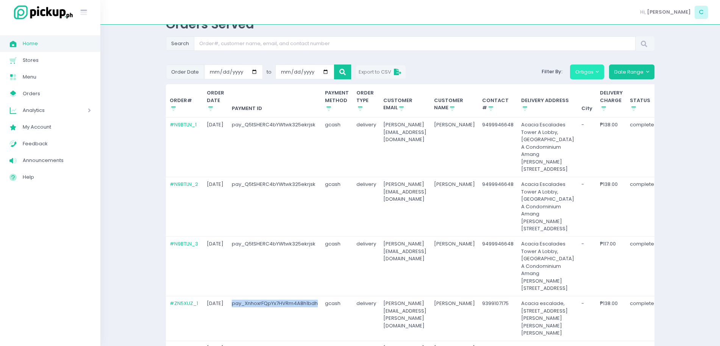
click at [576, 78] on button "Ortigas" at bounding box center [587, 71] width 34 height 14
click at [579, 72] on button "Ortigas" at bounding box center [587, 71] width 34 height 14
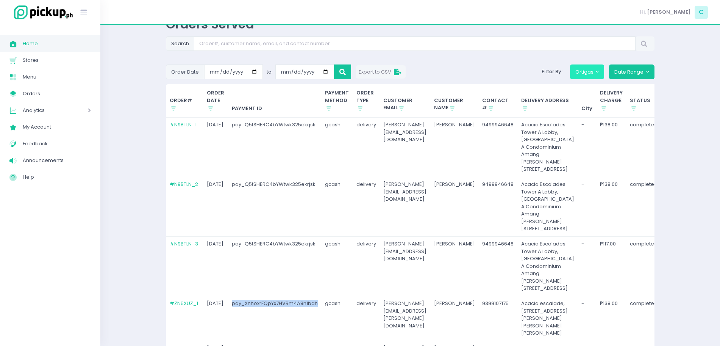
click at [579, 72] on button "Ortigas" at bounding box center [587, 71] width 34 height 14
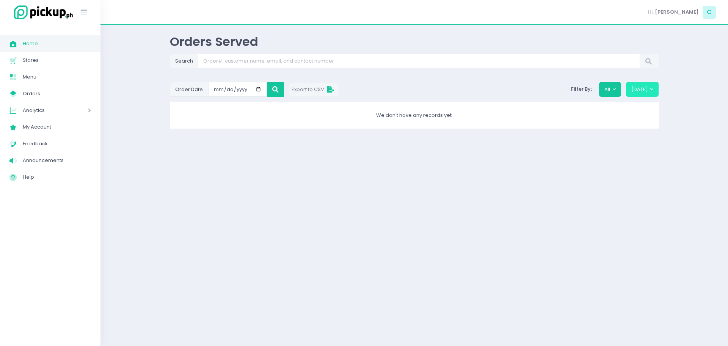
click at [642, 82] on button "[DATE]" at bounding box center [642, 89] width 33 height 14
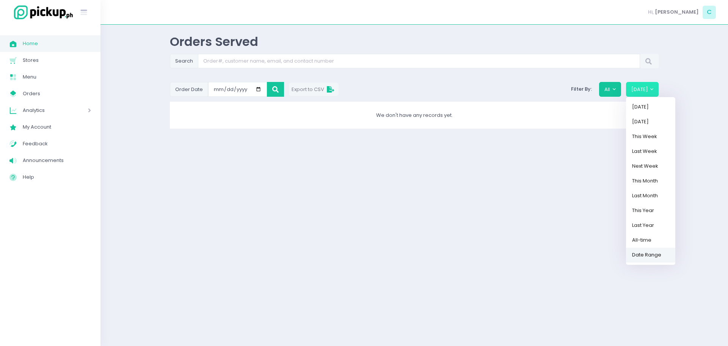
click at [643, 258] on link "Date Range" at bounding box center [650, 254] width 49 height 15
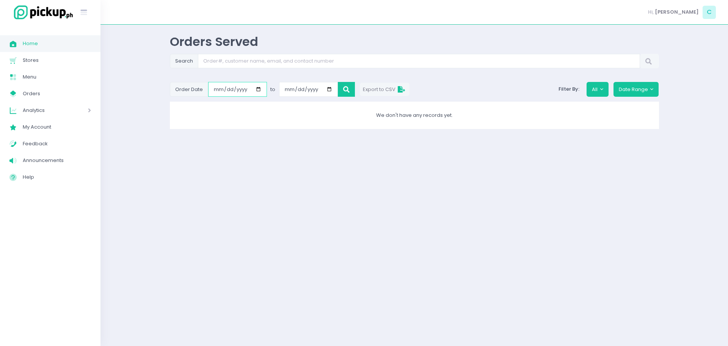
click at [241, 87] on input "[DATE]" at bounding box center [237, 89] width 59 height 14
click at [258, 90] on input "[DATE]" at bounding box center [237, 89] width 59 height 14
type input "[DATE]"
click at [327, 89] on input "[DATE]" at bounding box center [308, 89] width 59 height 14
type input "[DATE]"
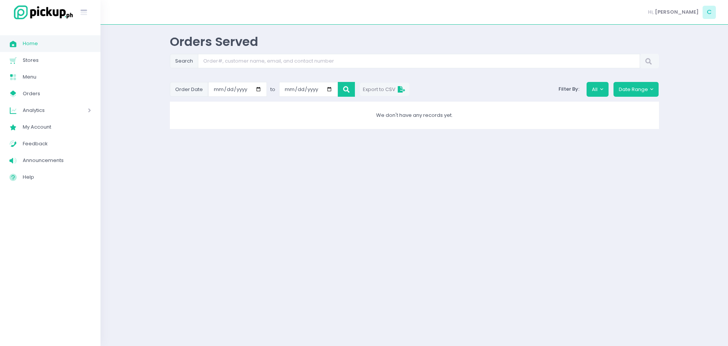
click at [347, 98] on div "Search Order Date 2025-09-01 to 2025-09-05 Export to CSV Filter By: All Date Ra…" at bounding box center [414, 91] width 489 height 75
click at [348, 94] on button at bounding box center [346, 89] width 17 height 14
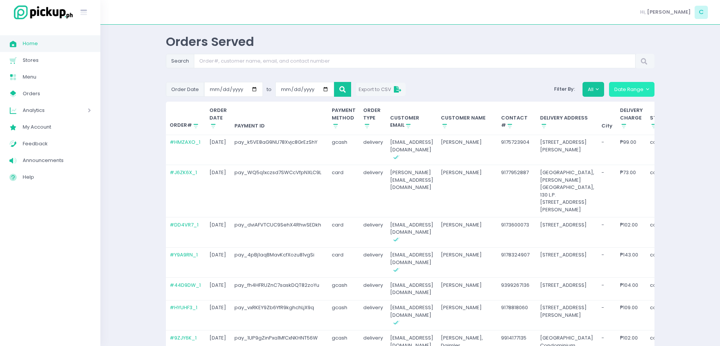
click at [631, 94] on button "Date Range" at bounding box center [631, 89] width 45 height 14
click at [584, 85] on button "All" at bounding box center [594, 89] width 22 height 14
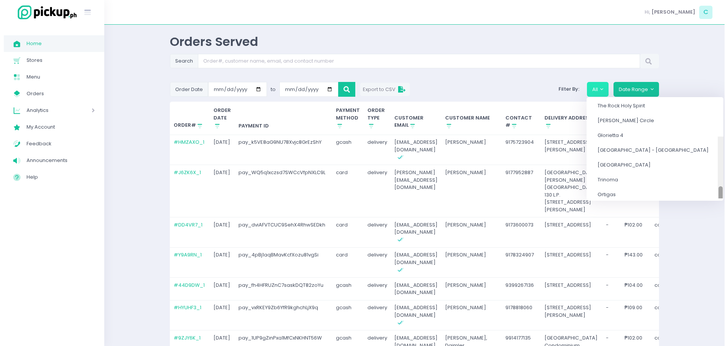
scroll to position [142, 0]
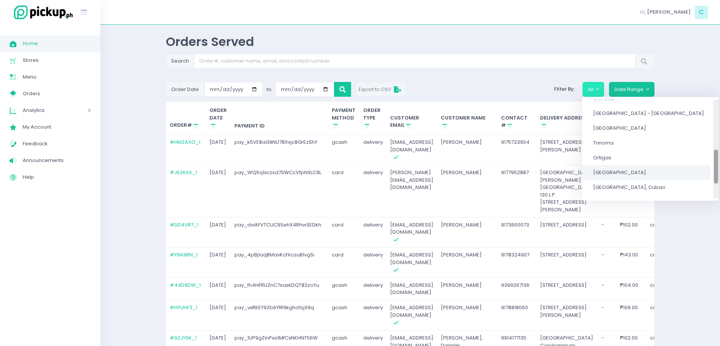
drag, startPoint x: 692, startPoint y: 127, endPoint x: 678, endPoint y: 177, distance: 52.2
click at [678, 177] on div "All SaladStop! [GEOGRAPHIC_DATA] [GEOGRAPHIC_DATA] [GEOGRAPHIC_DATA][PERSON_NAM…" at bounding box center [650, 149] width 137 height 99
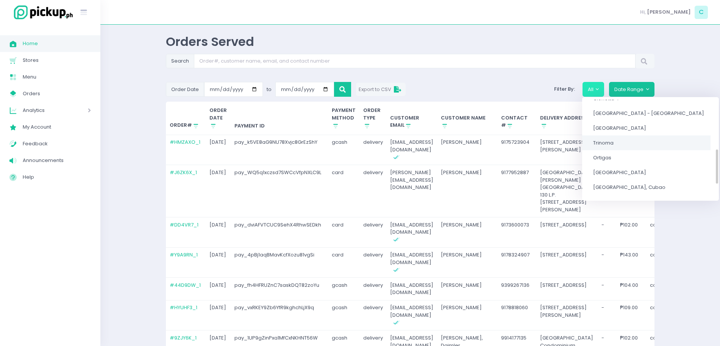
click at [596, 135] on link "Trinoma" at bounding box center [646, 142] width 128 height 15
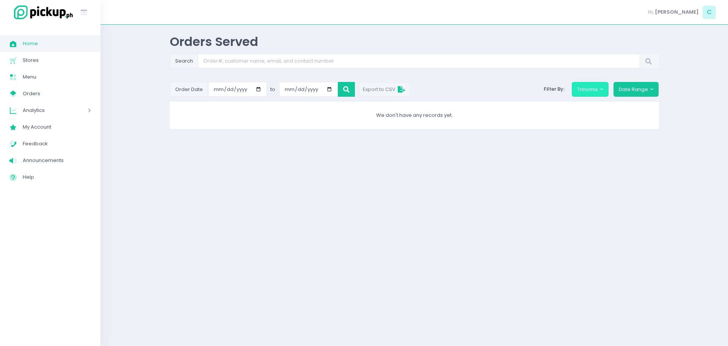
click at [601, 87] on button "Trinoma" at bounding box center [589, 89] width 37 height 14
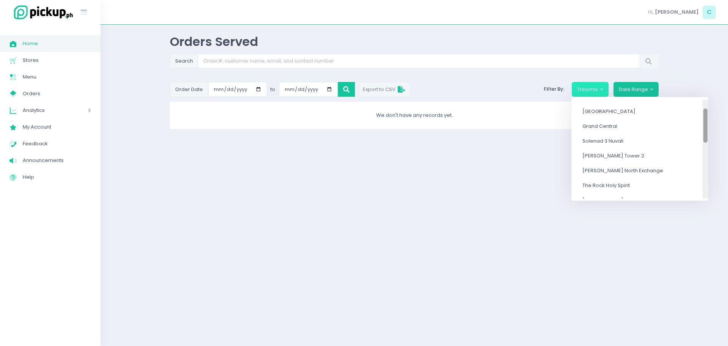
scroll to position [25, 0]
drag, startPoint x: 681, startPoint y: 111, endPoint x: 683, endPoint y: 119, distance: 8.8
click at [702, 119] on div at bounding box center [705, 149] width 6 height 99
click at [630, 138] on link "Solenad 3 Nuvali" at bounding box center [635, 142] width 128 height 15
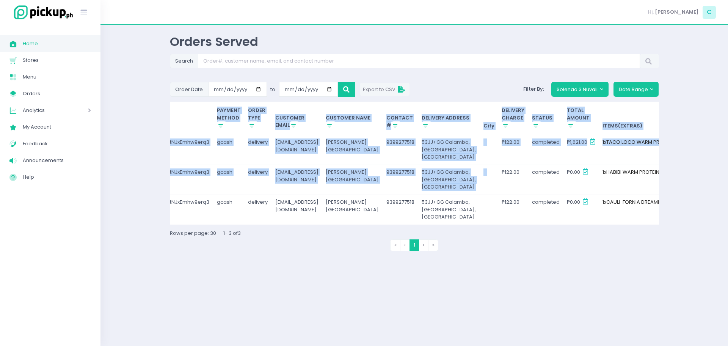
scroll to position [0, 144]
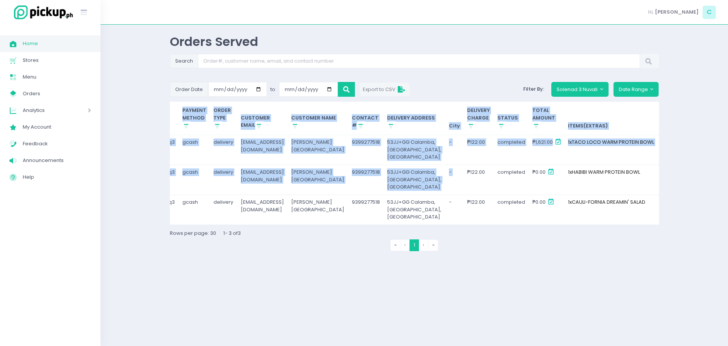
drag, startPoint x: 587, startPoint y: 190, endPoint x: 686, endPoint y: 199, distance: 98.9
click at [686, 199] on div "Orders Served Search Order Date 2025-09-01 to 2025-09-05 Export to CSV Filter B…" at bounding box center [413, 185] width 627 height 302
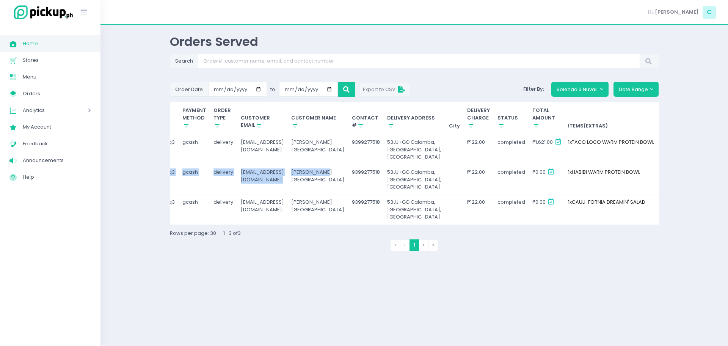
scroll to position [0, 0]
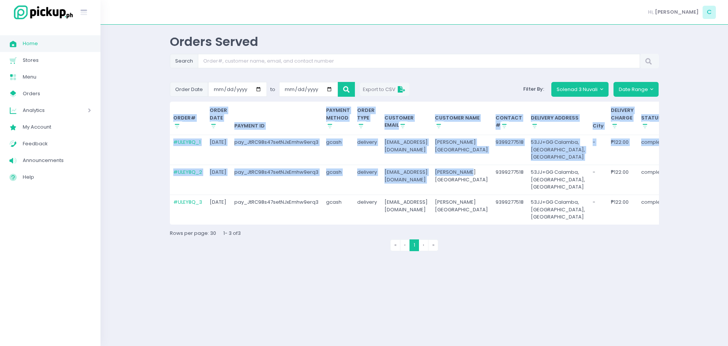
drag, startPoint x: 333, startPoint y: 196, endPoint x: 123, endPoint y: 209, distance: 210.3
click at [123, 209] on div "Orders Served Search Order Date 2025-09-01 to 2025-09-05 Export to CSV Filter B…" at bounding box center [413, 185] width 627 height 302
click at [348, 160] on td "gcash" at bounding box center [337, 150] width 31 height 30
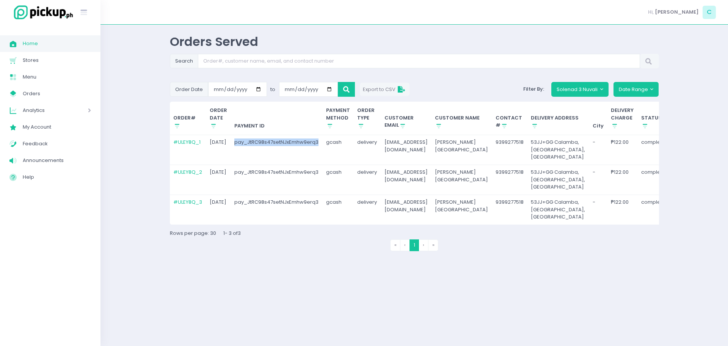
drag, startPoint x: 232, startPoint y: 142, endPoint x: 319, endPoint y: 147, distance: 87.3
click at [319, 147] on td "pay_JtRC98s47setNJxEmhw9erq3" at bounding box center [277, 150] width 92 height 30
copy td "pay_JtRC98s47setNJxEmhw9erq3"
click at [598, 85] on button "Solenad 3 Nuvali" at bounding box center [579, 89] width 57 height 14
click at [578, 86] on button "Solenad 3 Nuvali" at bounding box center [579, 89] width 57 height 14
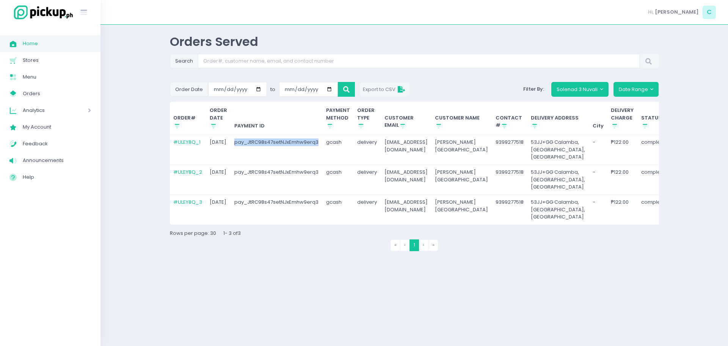
click at [44, 42] on span "Home" at bounding box center [57, 44] width 68 height 10
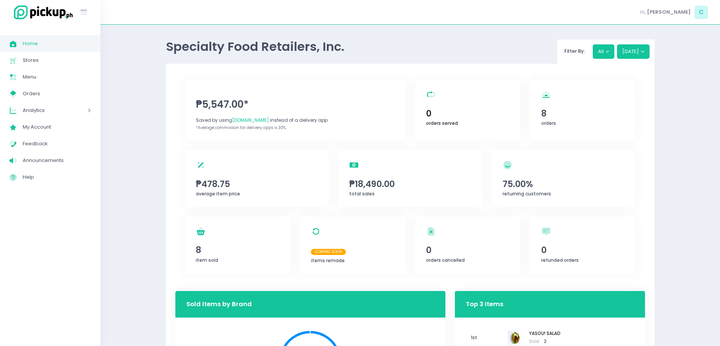
click at [473, 120] on div "orders served Created with Sketch. 0 orders served" at bounding box center [468, 110] width 106 height 61
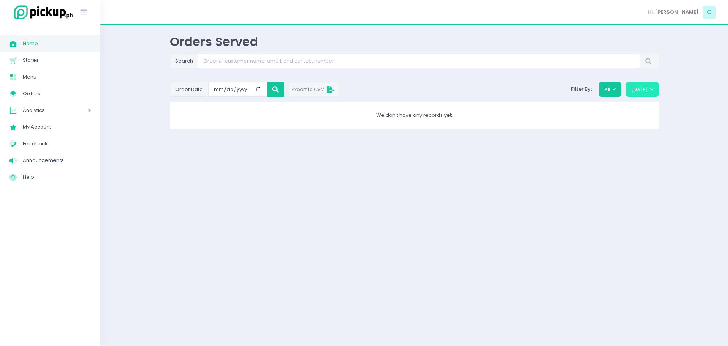
click at [645, 96] on button "[DATE]" at bounding box center [642, 89] width 33 height 14
click at [650, 93] on button "[DATE]" at bounding box center [642, 89] width 33 height 14
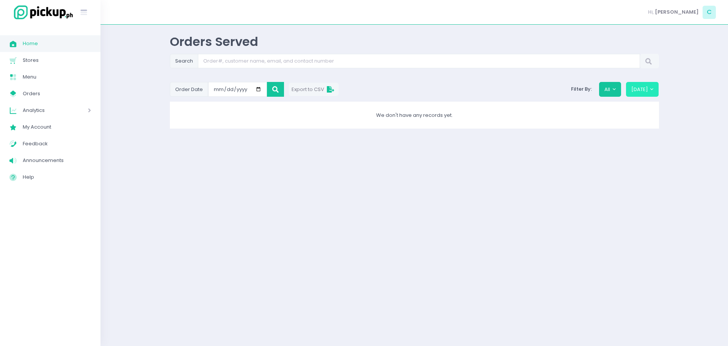
click at [650, 93] on button "[DATE]" at bounding box center [642, 89] width 33 height 14
click at [616, 83] on button "All" at bounding box center [610, 89] width 22 height 14
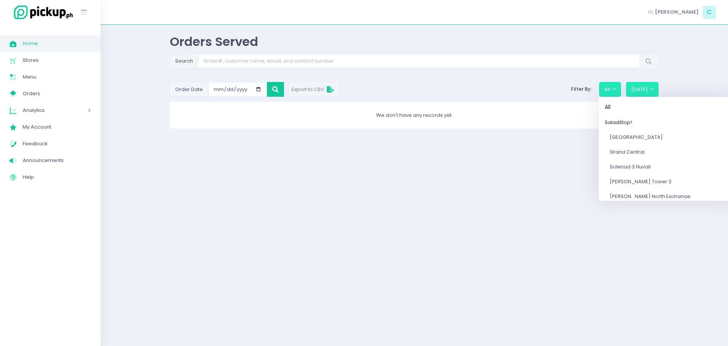
click at [648, 91] on button "[DATE]" at bounding box center [642, 89] width 33 height 14
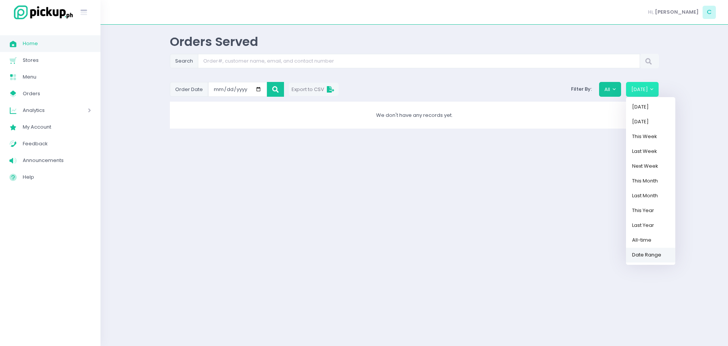
click at [643, 253] on link "Date Range" at bounding box center [650, 254] width 49 height 15
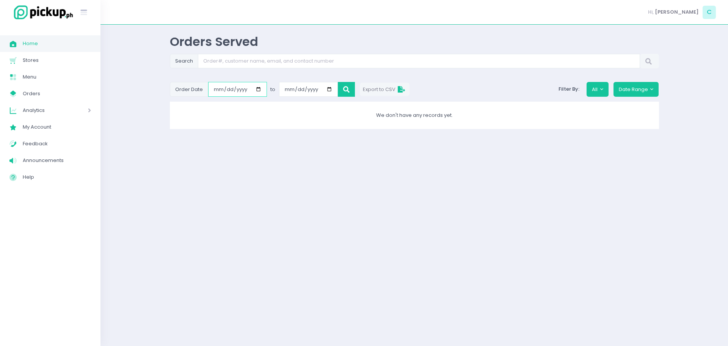
click at [259, 90] on input "[DATE]" at bounding box center [237, 89] width 59 height 14
type input "[DATE]"
click at [333, 90] on input "[DATE]" at bounding box center [308, 89] width 59 height 14
click at [330, 90] on input "[DATE]" at bounding box center [308, 89] width 59 height 14
type input "[DATE]"
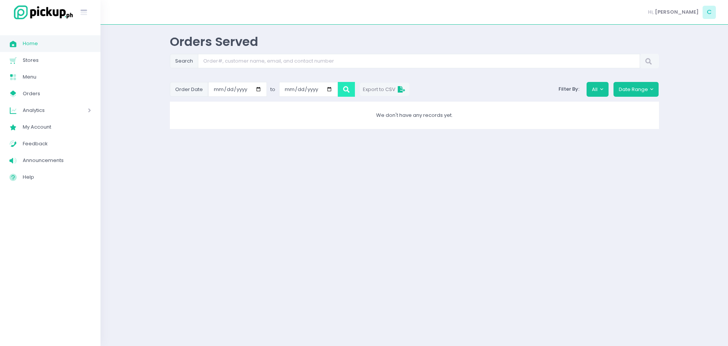
click at [345, 83] on button at bounding box center [346, 89] width 17 height 14
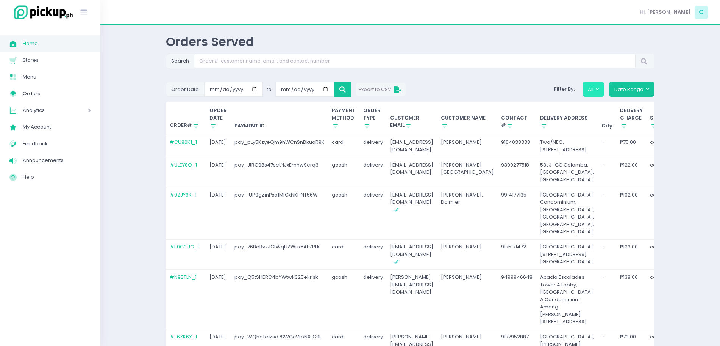
click at [595, 87] on button "All" at bounding box center [594, 89] width 22 height 14
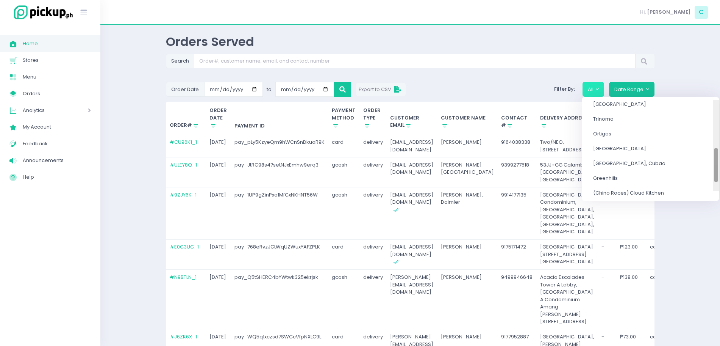
scroll to position [183, 0]
drag, startPoint x: 692, startPoint y: 117, endPoint x: 684, endPoint y: 183, distance: 66.0
click at [684, 183] on div "All SaladStop! [GEOGRAPHIC_DATA] [GEOGRAPHIC_DATA] [GEOGRAPHIC_DATA][PERSON_NAM…" at bounding box center [650, 149] width 137 height 99
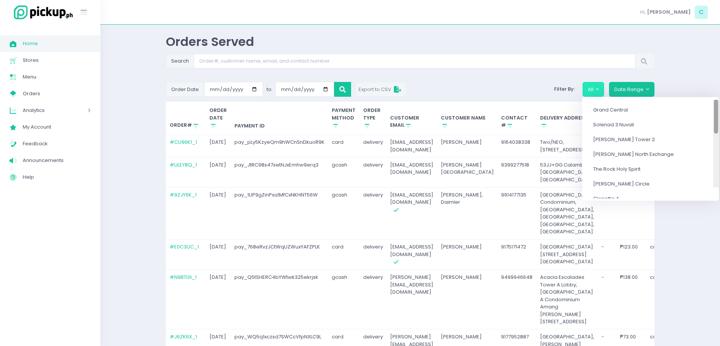
scroll to position [30, 0]
drag, startPoint x: 692, startPoint y: 181, endPoint x: 695, endPoint y: 126, distance: 54.7
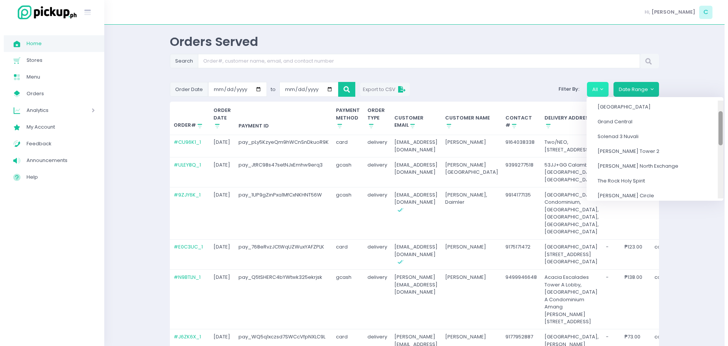
scroll to position [0, 0]
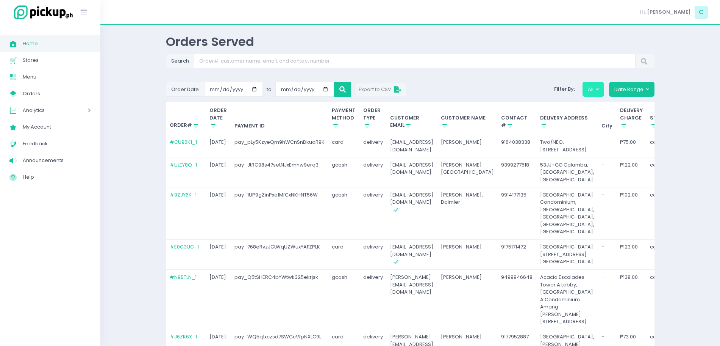
click at [591, 90] on button "All" at bounding box center [594, 89] width 22 height 14
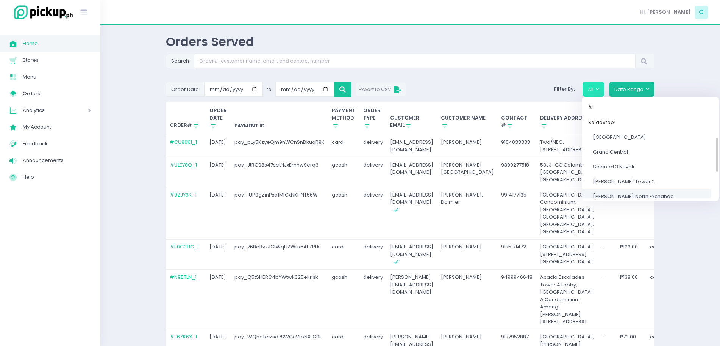
click at [642, 193] on span "[PERSON_NAME] North Exchange" at bounding box center [633, 196] width 81 height 7
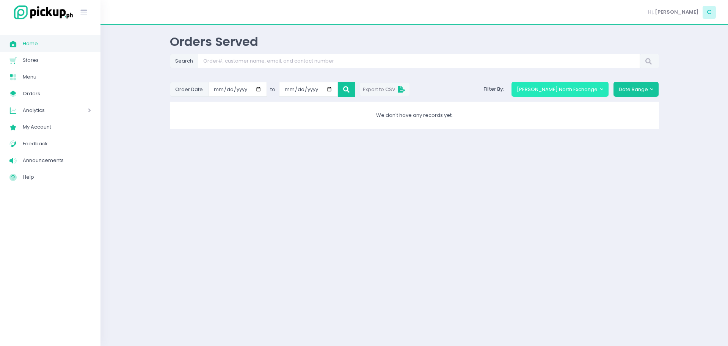
click at [602, 93] on button "[PERSON_NAME] North Exchange" at bounding box center [559, 89] width 97 height 14
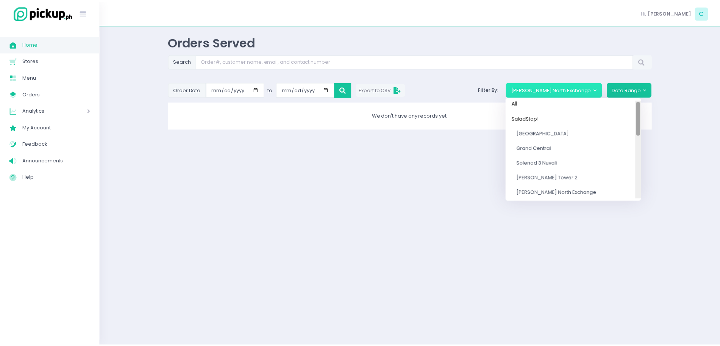
scroll to position [2, 0]
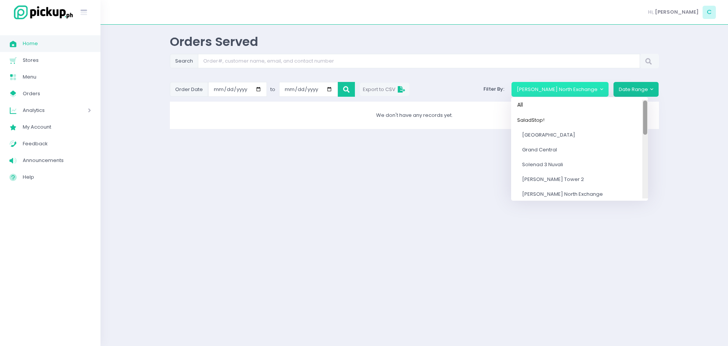
click at [645, 118] on div at bounding box center [645, 117] width 4 height 34
click at [557, 148] on span "Grand Central" at bounding box center [539, 149] width 35 height 7
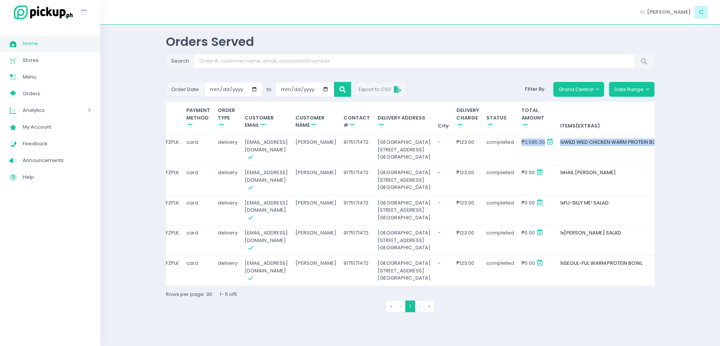
scroll to position [0, 190]
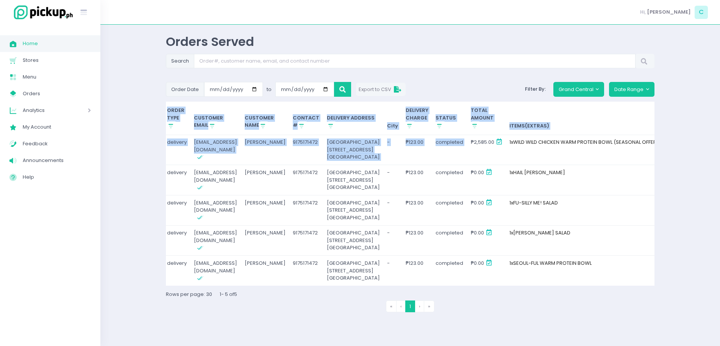
drag, startPoint x: 620, startPoint y: 186, endPoint x: 709, endPoint y: 192, distance: 89.6
click at [709, 192] on div "Orders Served Search Order Date 2025-09-01 to 2025-09-05 Export to CSV Filter B…" at bounding box center [410, 185] width 620 height 302
click at [506, 165] on td "1 x WILD WILD CHICKEN WARM PROTEIN BOWL (SEASONAL OFFER)" at bounding box center [595, 150] width 179 height 30
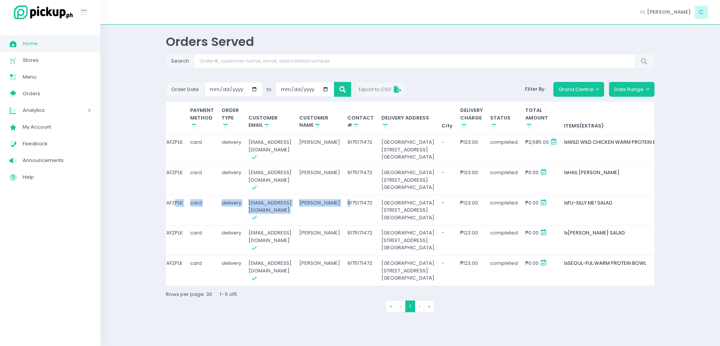
scroll to position [0, 0]
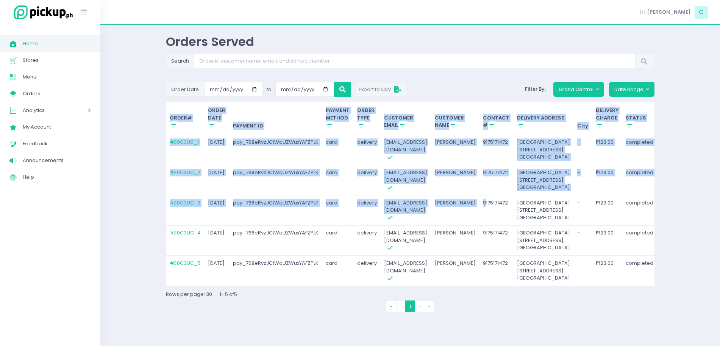
drag, startPoint x: 293, startPoint y: 243, endPoint x: 136, endPoint y: 258, distance: 156.9
click at [136, 258] on div "Orders Served Search Order Date 2025-09-01 to 2025-09-05 Export to CSV Filter B…" at bounding box center [410, 185] width 620 height 302
click at [232, 175] on td "pay_768eRvzJCtWqUZWuxYAFZPLK" at bounding box center [275, 180] width 93 height 30
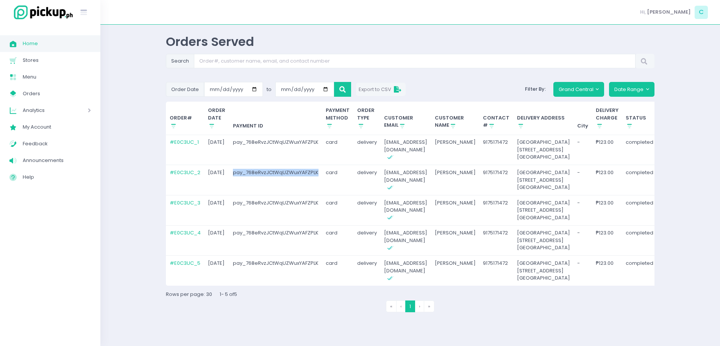
drag, startPoint x: 229, startPoint y: 143, endPoint x: 319, endPoint y: 154, distance: 90.2
click at [319, 165] on td "pay_768eRvzJCtWqUZWuxYAFZPLK" at bounding box center [275, 180] width 93 height 30
copy td "pay_768eRvzJCtWqUZWuxYAFZPLK"
click at [568, 92] on button "Grand Central" at bounding box center [579, 89] width 51 height 14
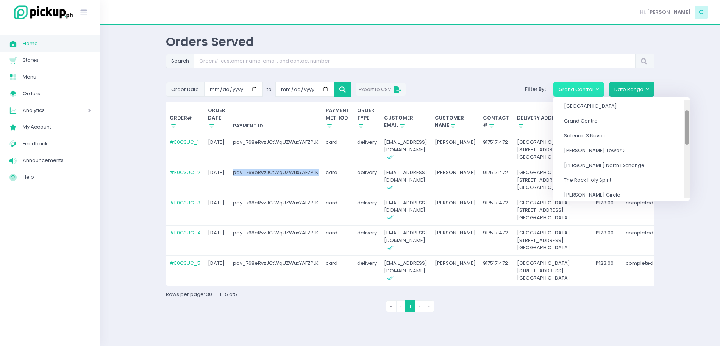
drag, startPoint x: 662, startPoint y: 124, endPoint x: 663, endPoint y: 135, distance: 11.4
click at [685, 135] on div at bounding box center [687, 127] width 4 height 34
click at [589, 154] on link "[PERSON_NAME] Tower 2" at bounding box center [617, 149] width 128 height 15
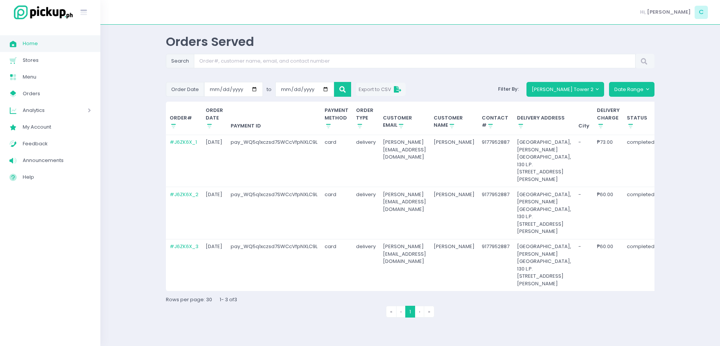
scroll to position [0, 135]
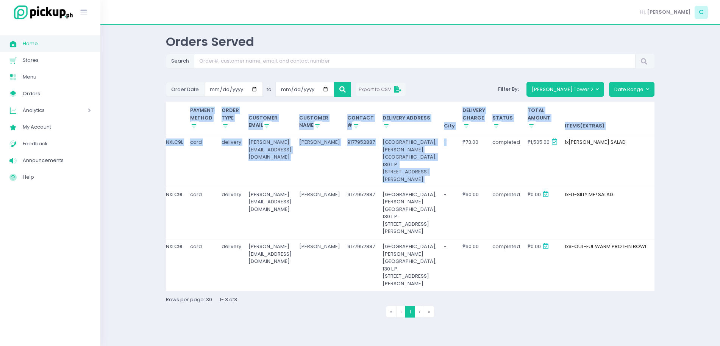
drag, startPoint x: 568, startPoint y: 197, endPoint x: 716, endPoint y: 226, distance: 150.6
click at [716, 226] on div "Orders Served Search Order Date 2025-09-01 to 2025-09-05 Export to CSV Filter B…" at bounding box center [410, 185] width 620 height 302
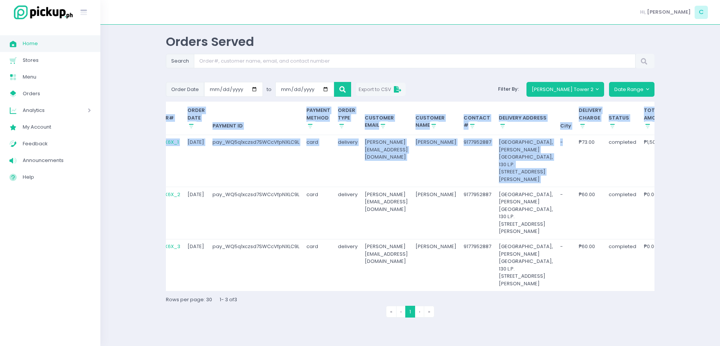
scroll to position [0, 0]
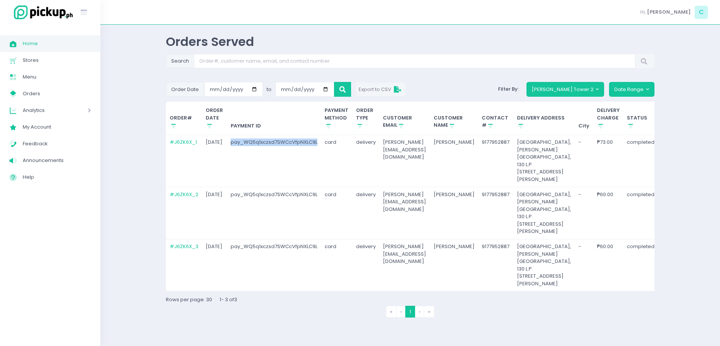
drag, startPoint x: 229, startPoint y: 142, endPoint x: 318, endPoint y: 141, distance: 88.7
click at [318, 141] on td "pay_WQ5q1xczsd7SWCcVfpNXLC9L" at bounding box center [274, 161] width 94 height 52
copy td "pay_WQ5q1xczsd7SWCcVfpNXLC9L"
drag, startPoint x: 597, startPoint y: 214, endPoint x: 633, endPoint y: 220, distance: 36.1
click at [633, 187] on tr "# J6ZK6X_1 2025-09-01 pay_WQ5q1xczsd7SWCcVfpNXLC9L card delivery silva.sandrolu…" at bounding box center [487, 161] width 642 height 52
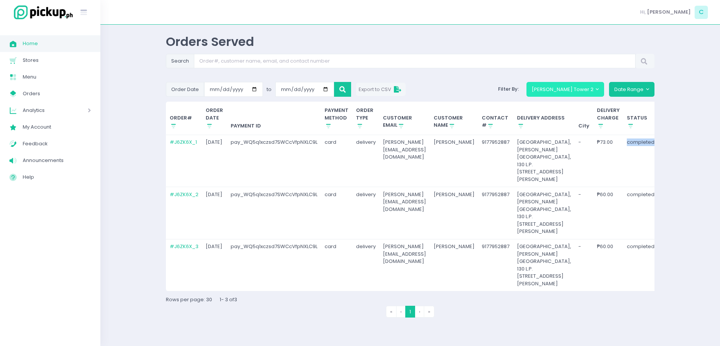
click at [583, 87] on button "[PERSON_NAME] Tower 2" at bounding box center [566, 89] width 78 height 14
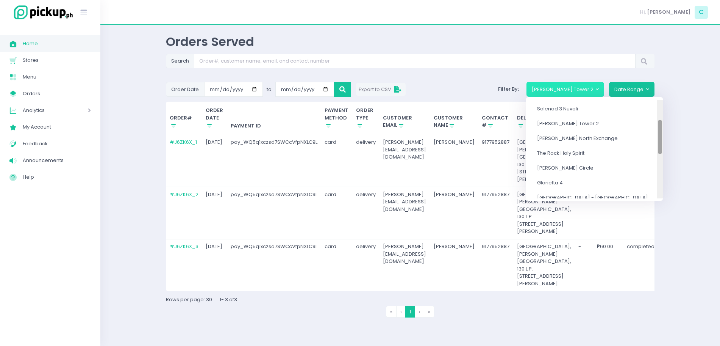
scroll to position [60, 0]
drag, startPoint x: 663, startPoint y: 124, endPoint x: 659, endPoint y: 146, distance: 21.6
click at [659, 146] on div "All SaladStop! [GEOGRAPHIC_DATA] [GEOGRAPHIC_DATA] [GEOGRAPHIC_DATA][PERSON_NAM…" at bounding box center [594, 149] width 137 height 99
click at [593, 175] on link "Glorietta 4" at bounding box center [590, 180] width 128 height 15
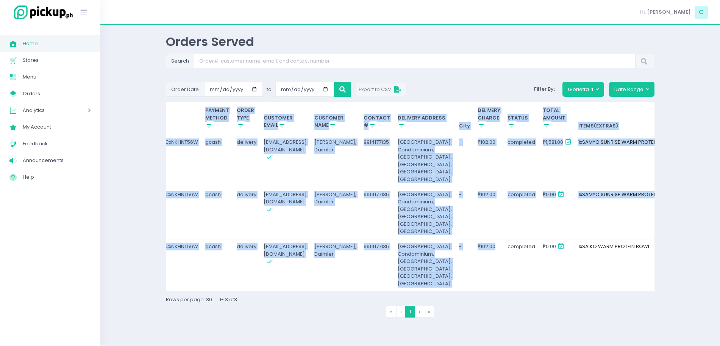
scroll to position [0, 156]
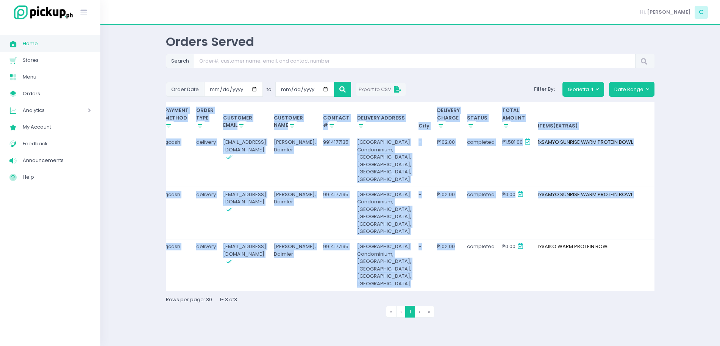
drag, startPoint x: 606, startPoint y: 274, endPoint x: 716, endPoint y: 277, distance: 110.0
click at [716, 277] on div "Orders Served Search Order Date 2025-09-01 to 2025-09-05 Export to CSV Filter B…" at bounding box center [410, 185] width 620 height 302
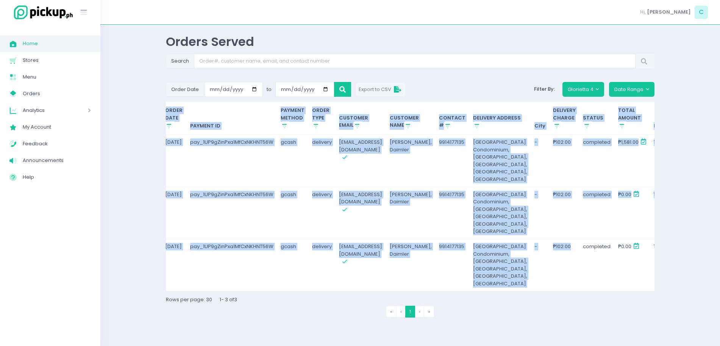
scroll to position [0, 0]
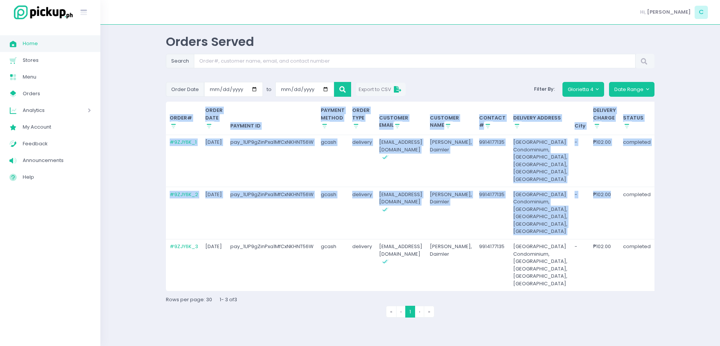
drag, startPoint x: 454, startPoint y: 234, endPoint x: 117, endPoint y: 224, distance: 337.4
click at [117, 224] on div "Orders Served Search Order Date 2025-09-01 to 2025-09-05 Export to CSV Filter B…" at bounding box center [410, 185] width 620 height 302
click at [355, 172] on td "delivery" at bounding box center [362, 161] width 27 height 52
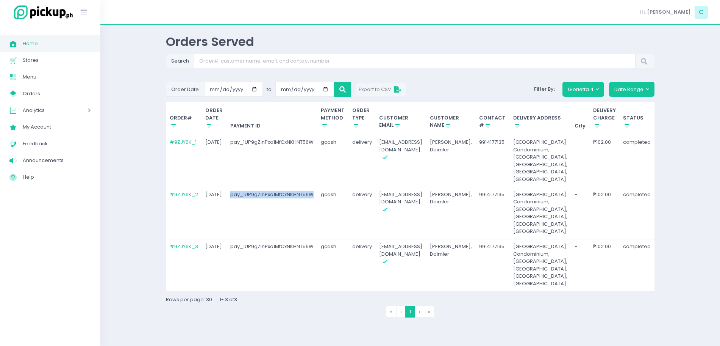
drag, startPoint x: 229, startPoint y: 209, endPoint x: 314, endPoint y: 217, distance: 85.3
click at [314, 217] on td "pay_1UP9gZinPxa1MfCxNKHNT56W" at bounding box center [272, 213] width 91 height 52
copy td "pay_1UP9gZinPxa1MfCxNKHNT56W"
click at [585, 89] on button "Glorietta 4" at bounding box center [584, 89] width 42 height 14
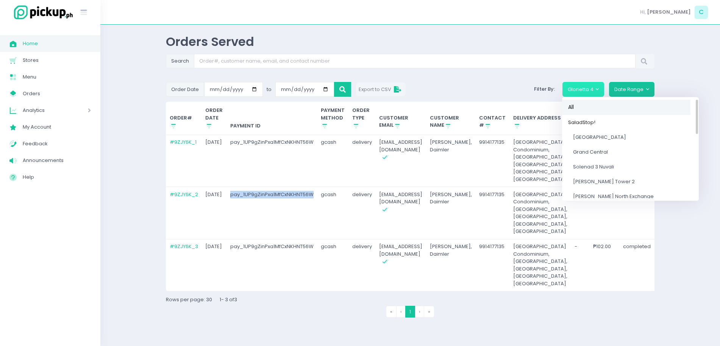
click at [597, 104] on link "All" at bounding box center [626, 108] width 128 height 16
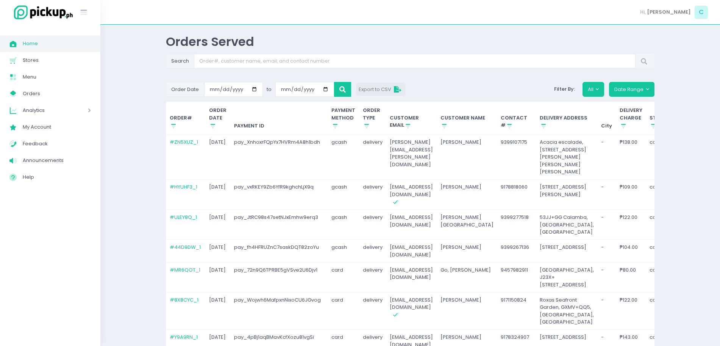
click at [385, 85] on button "Export to CSV" at bounding box center [381, 89] width 50 height 13
